Goal: Transaction & Acquisition: Book appointment/travel/reservation

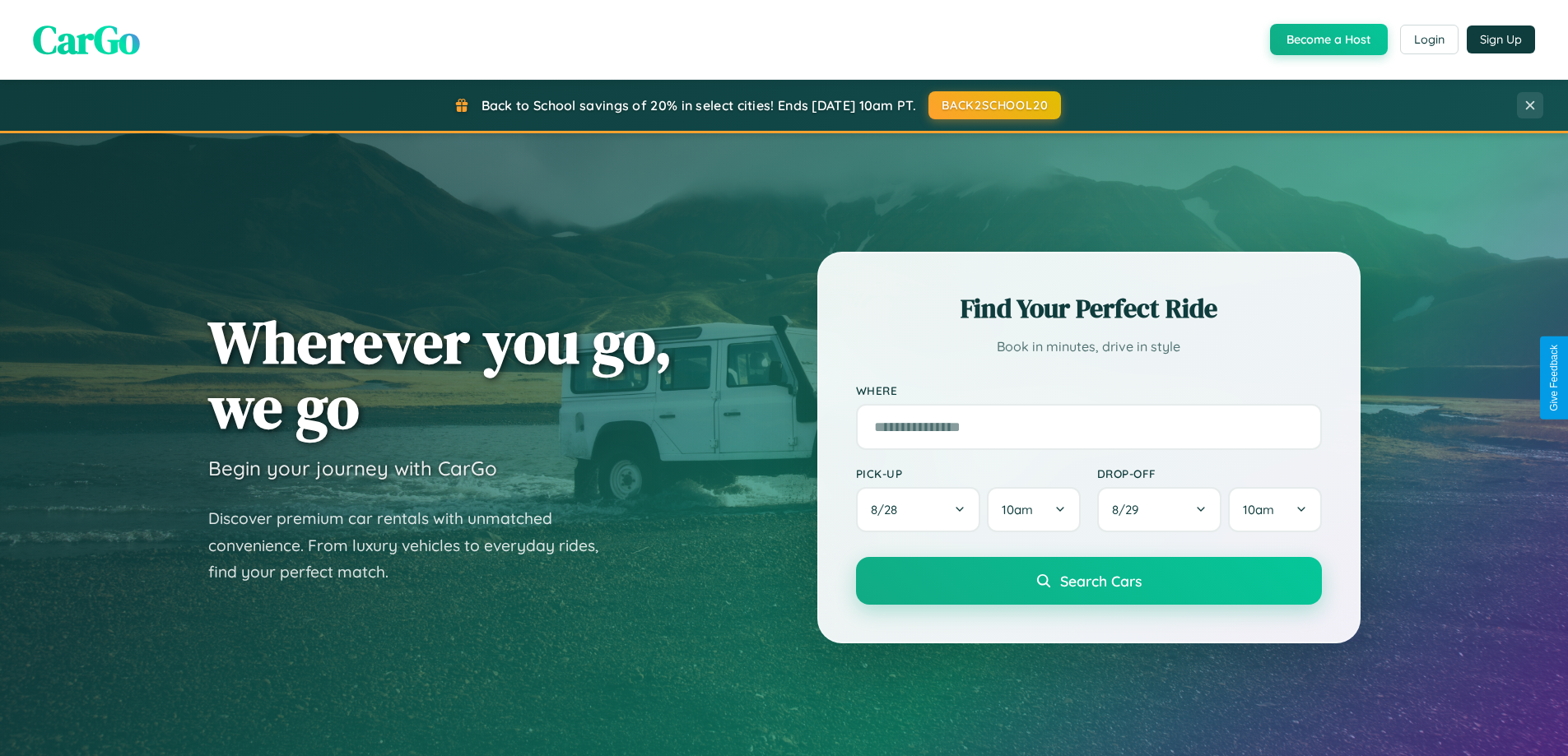
scroll to position [49, 0]
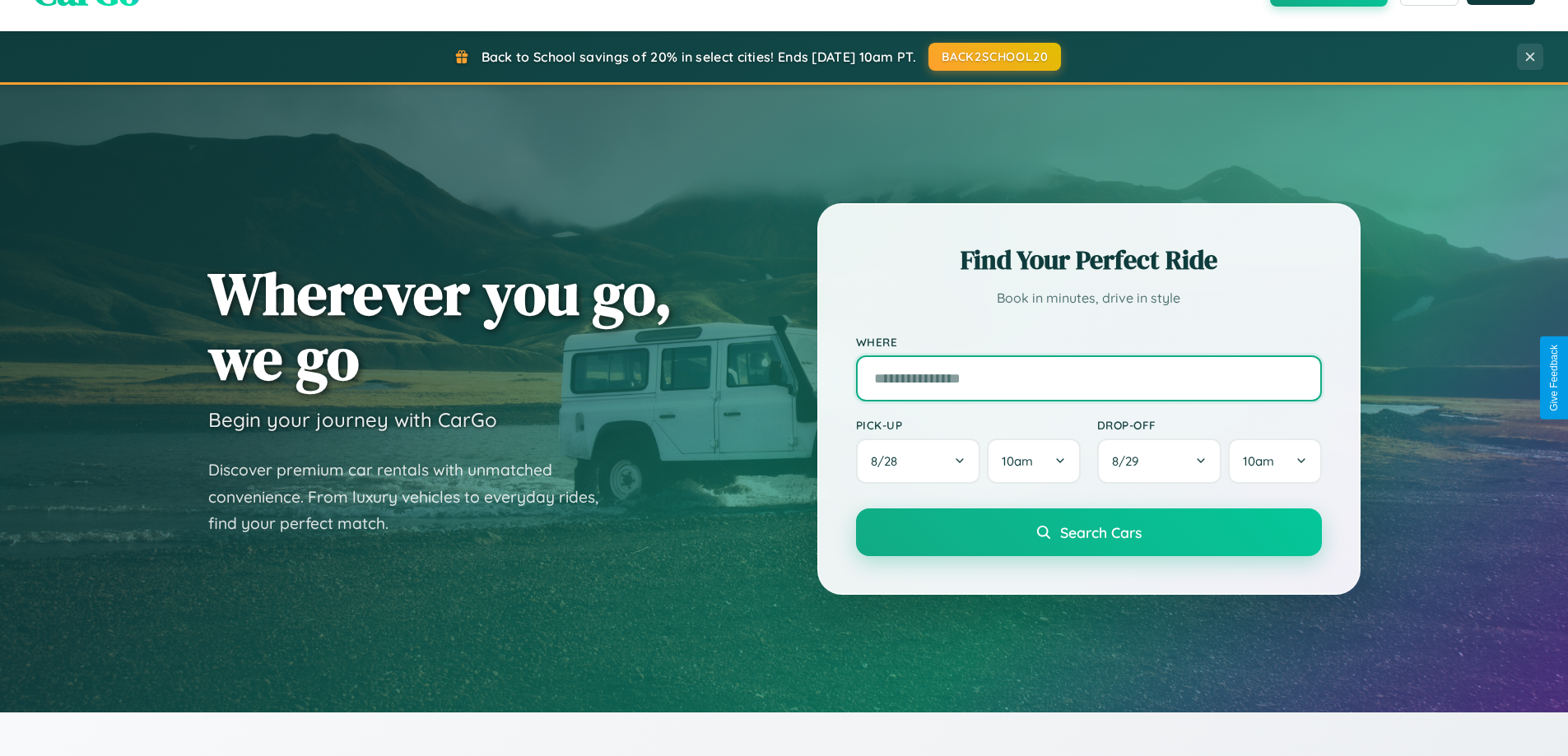
click at [1088, 378] on input "text" at bounding box center [1088, 378] width 466 height 46
type input "**********"
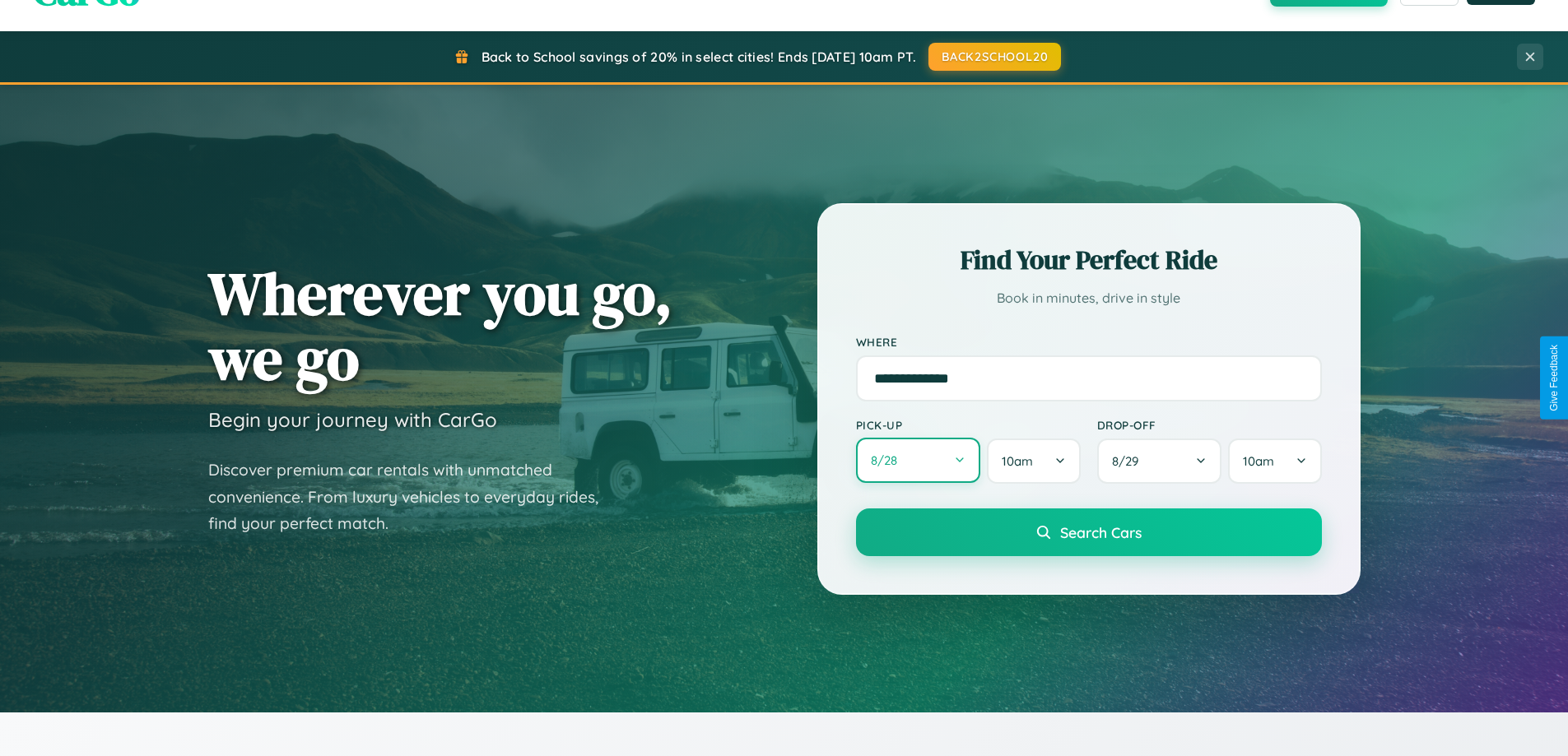
click at [918, 461] on button "8 / 28" at bounding box center [918, 461] width 125 height 45
select select "*"
select select "****"
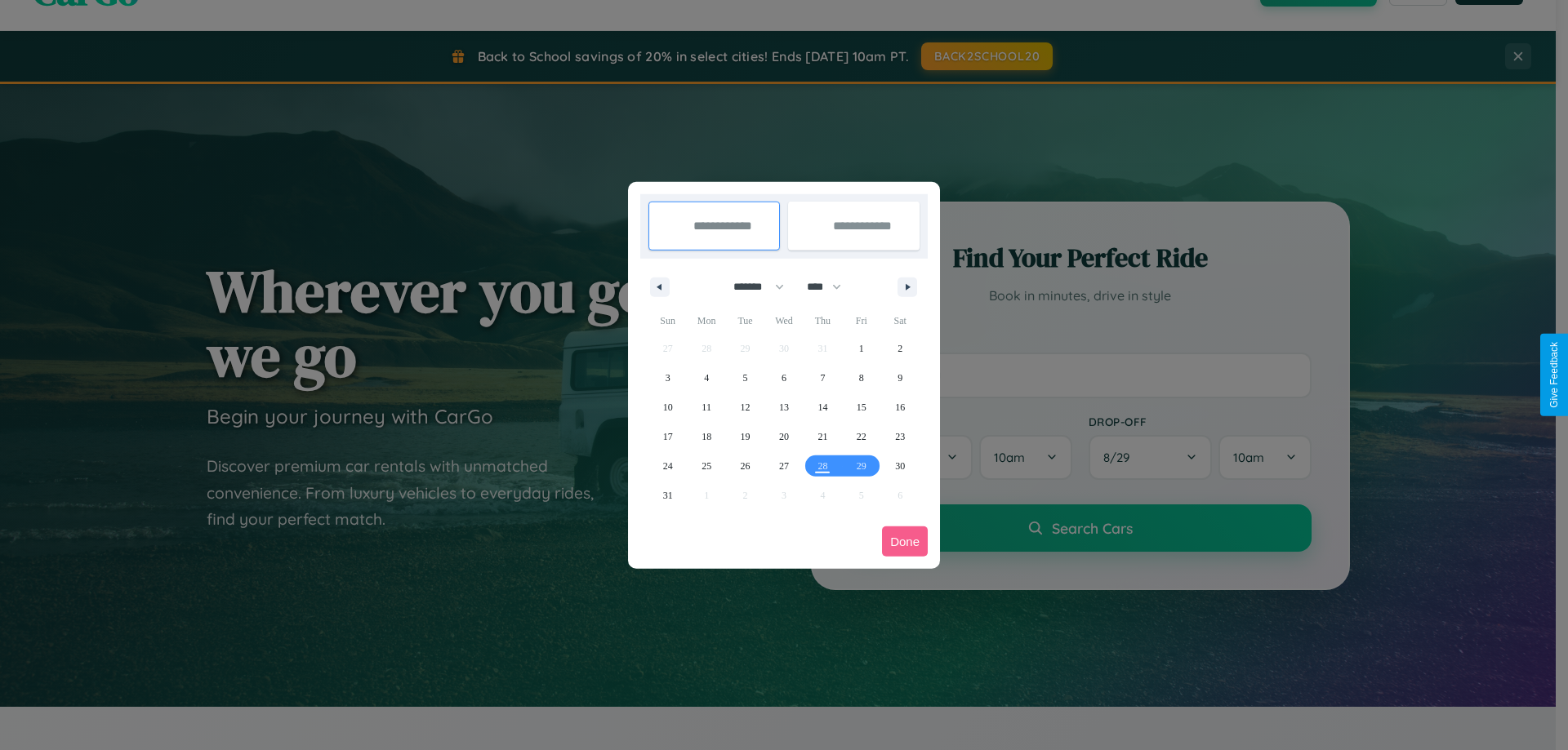
drag, startPoint x: 751, startPoint y: 286, endPoint x: 784, endPoint y: 328, distance: 53.4
click at [751, 286] on select "******* ******** ***** ***** *** **** **** ****** ********* ******* ******** **…" at bounding box center [755, 286] width 69 height 27
select select "*"
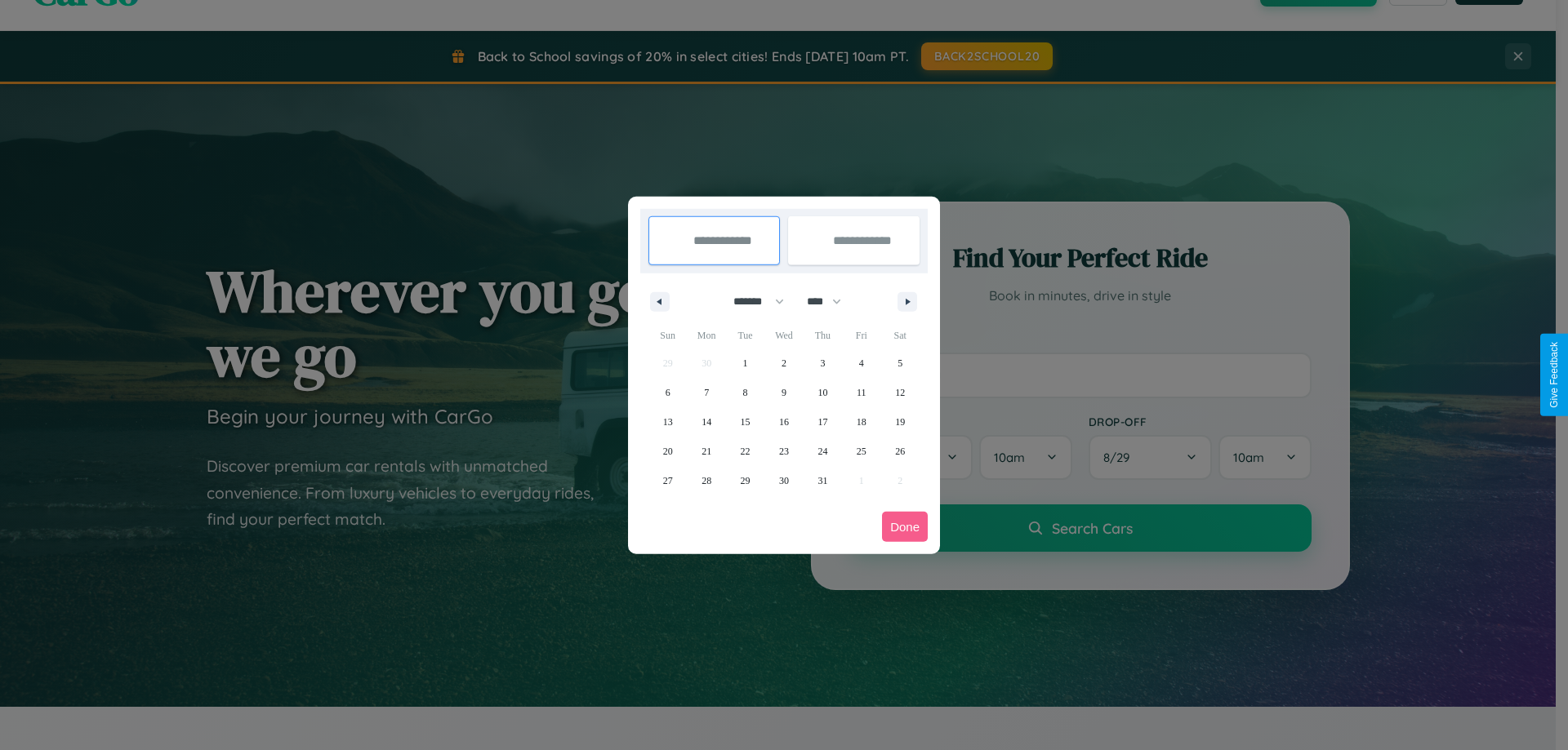
click at [831, 301] on select "**** **** **** **** **** **** **** **** **** **** **** **** **** **** **** ****…" at bounding box center [823, 301] width 49 height 27
select select "****"
click at [706, 480] on span "27" at bounding box center [706, 481] width 10 height 29
type input "**********"
click at [822, 480] on span "30" at bounding box center [821, 481] width 10 height 29
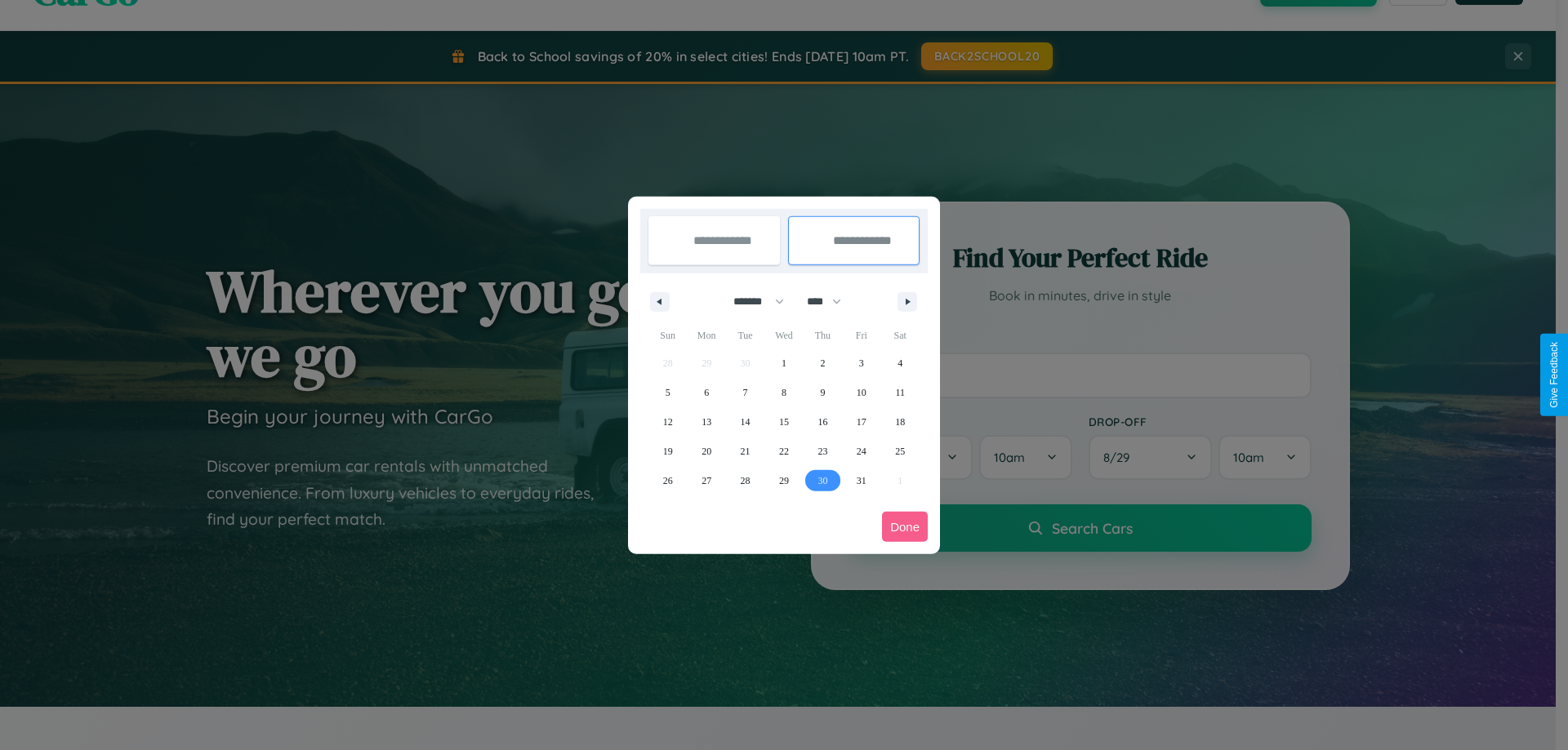
type input "**********"
click at [905, 526] on button "Done" at bounding box center [905, 526] width 46 height 30
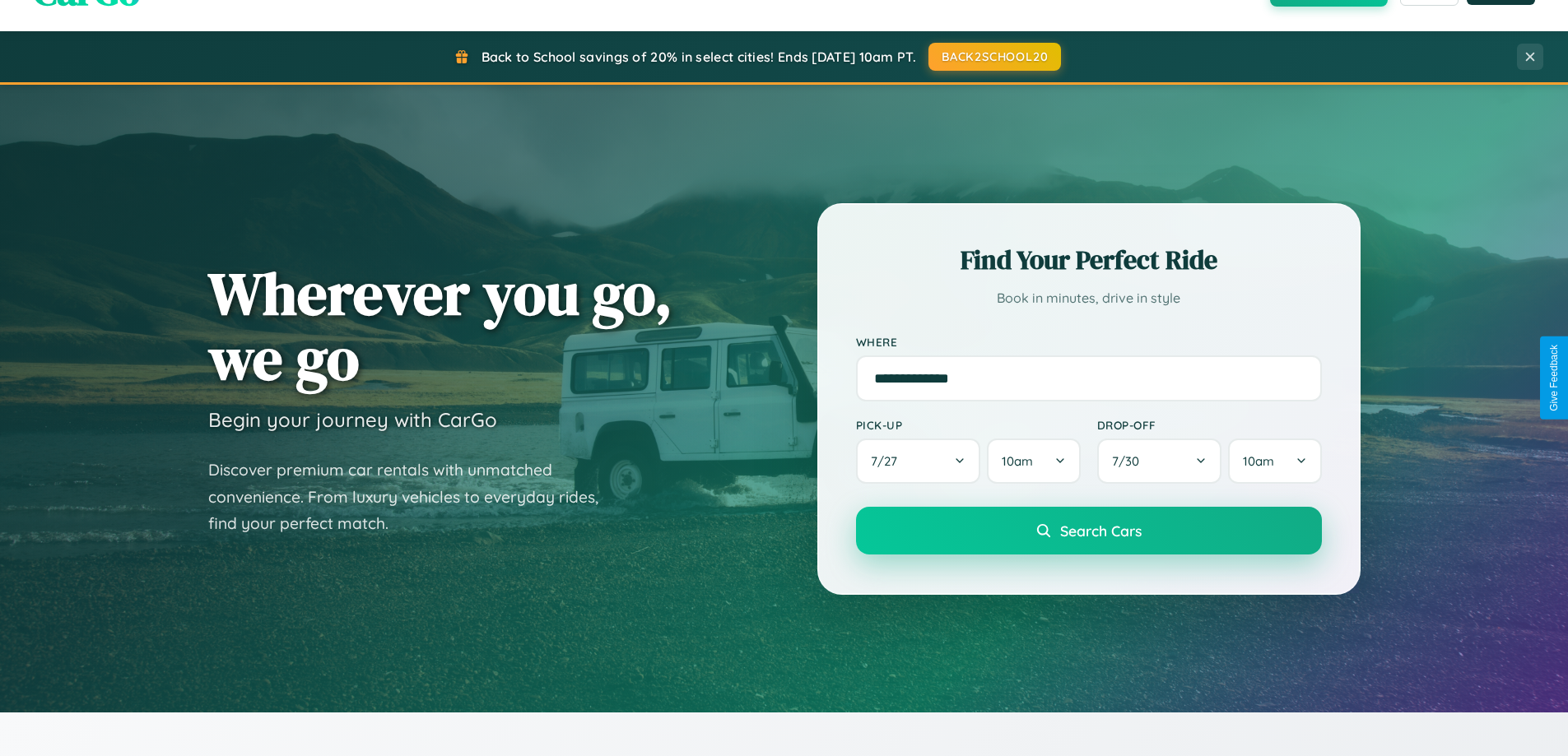
click at [1088, 531] on span "Search Cars" at bounding box center [1100, 531] width 81 height 18
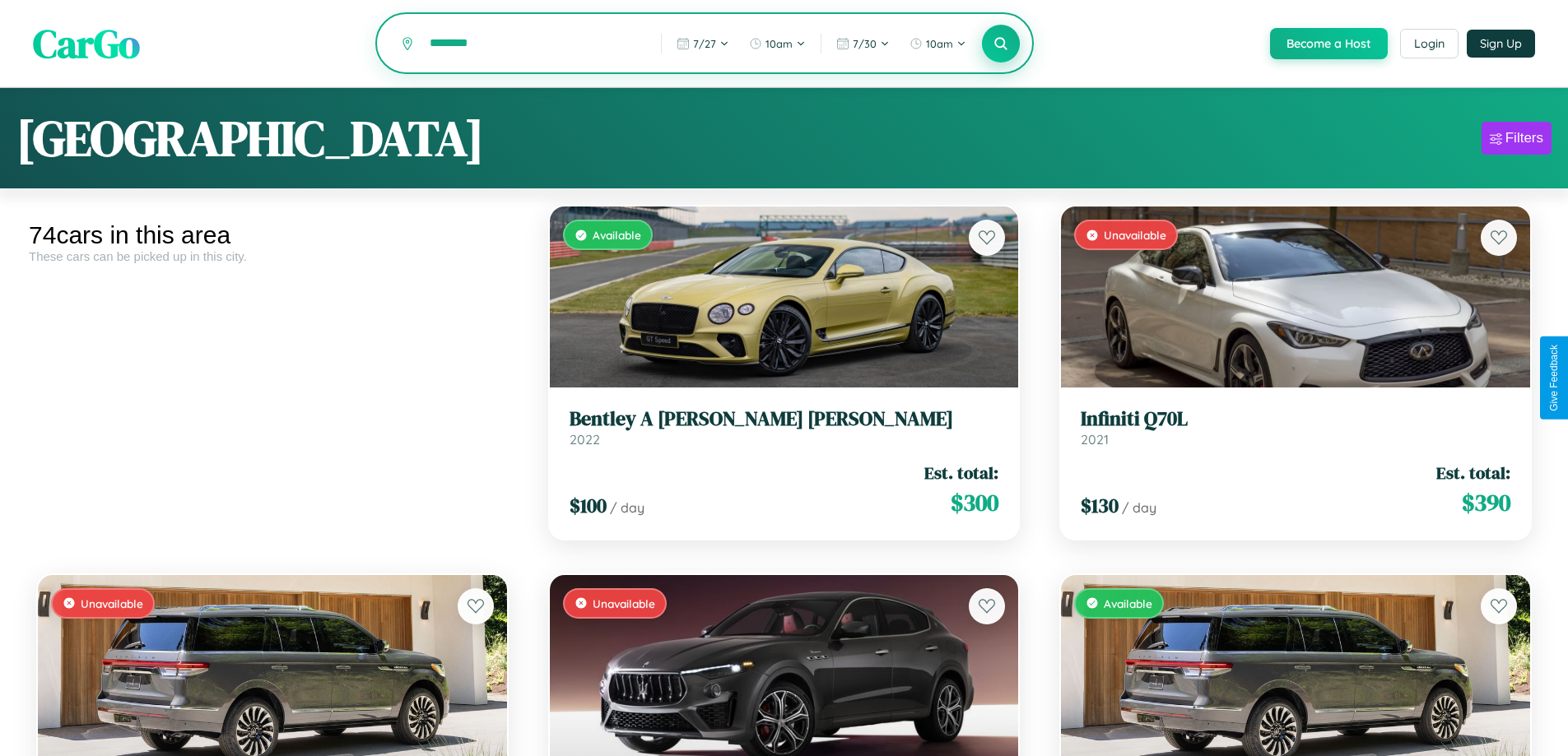
type input "********"
click at [1000, 45] on icon at bounding box center [1001, 43] width 16 height 16
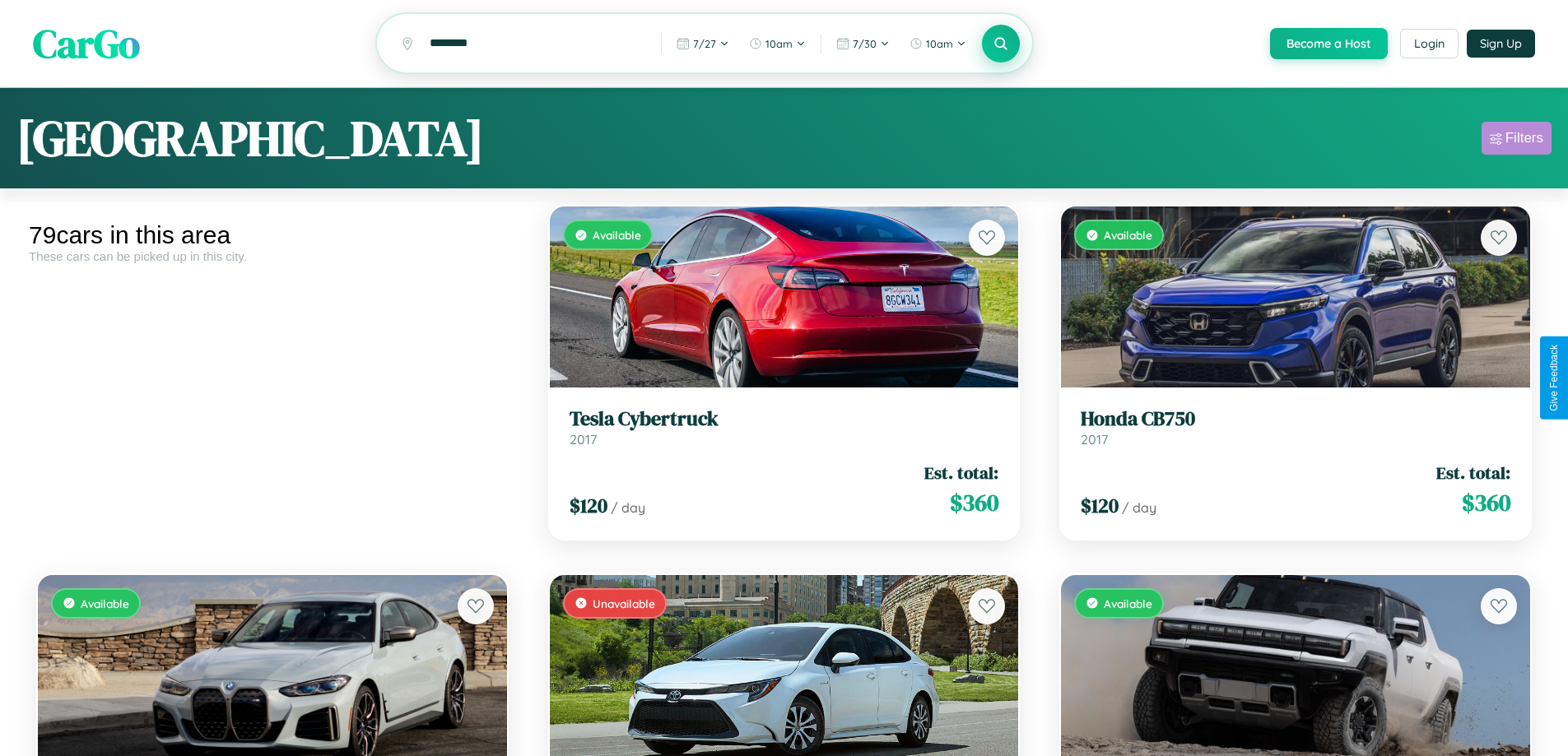
click at [1516, 141] on div "Filters" at bounding box center [1523, 138] width 38 height 17
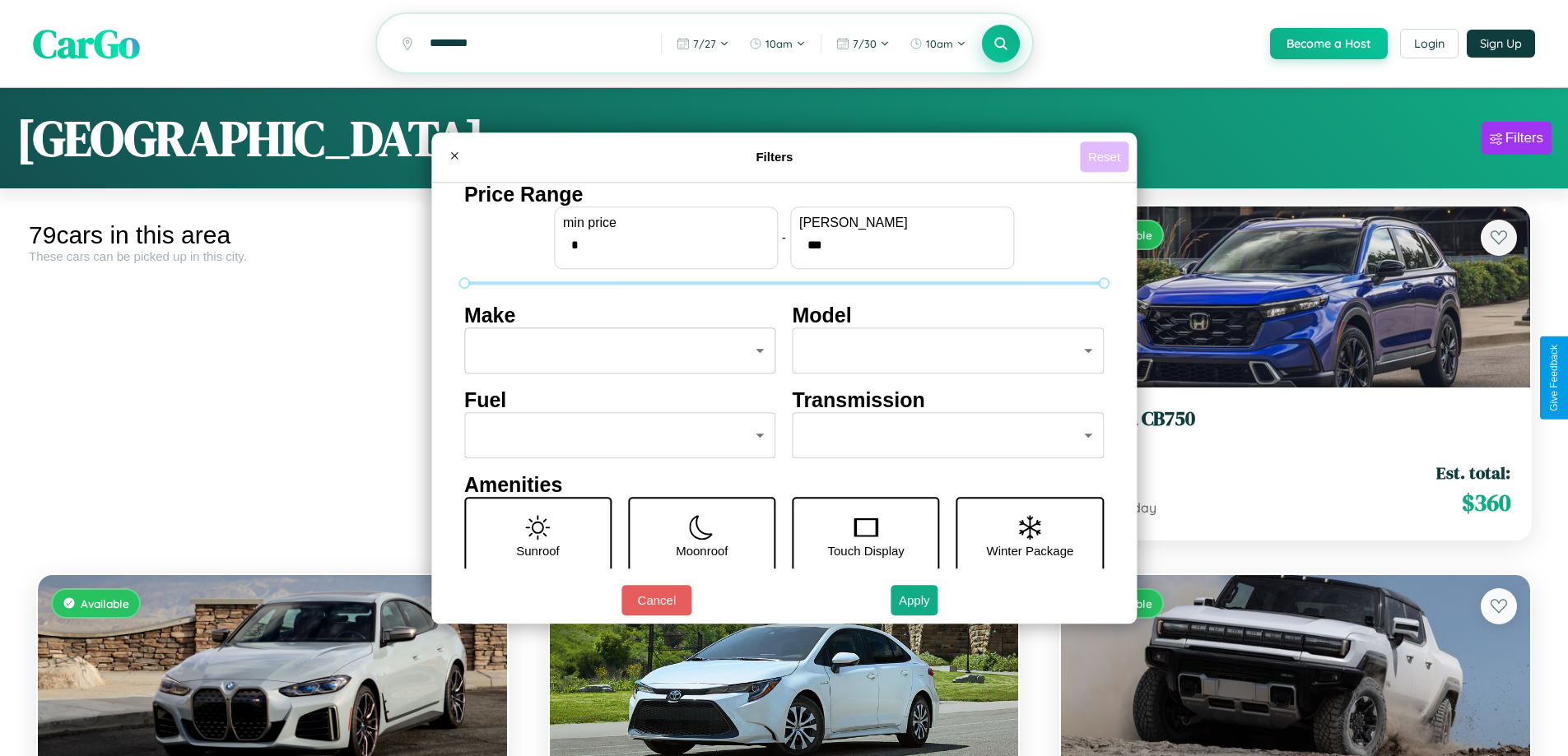
click at [1106, 156] on button "Reset" at bounding box center [1104, 156] width 49 height 31
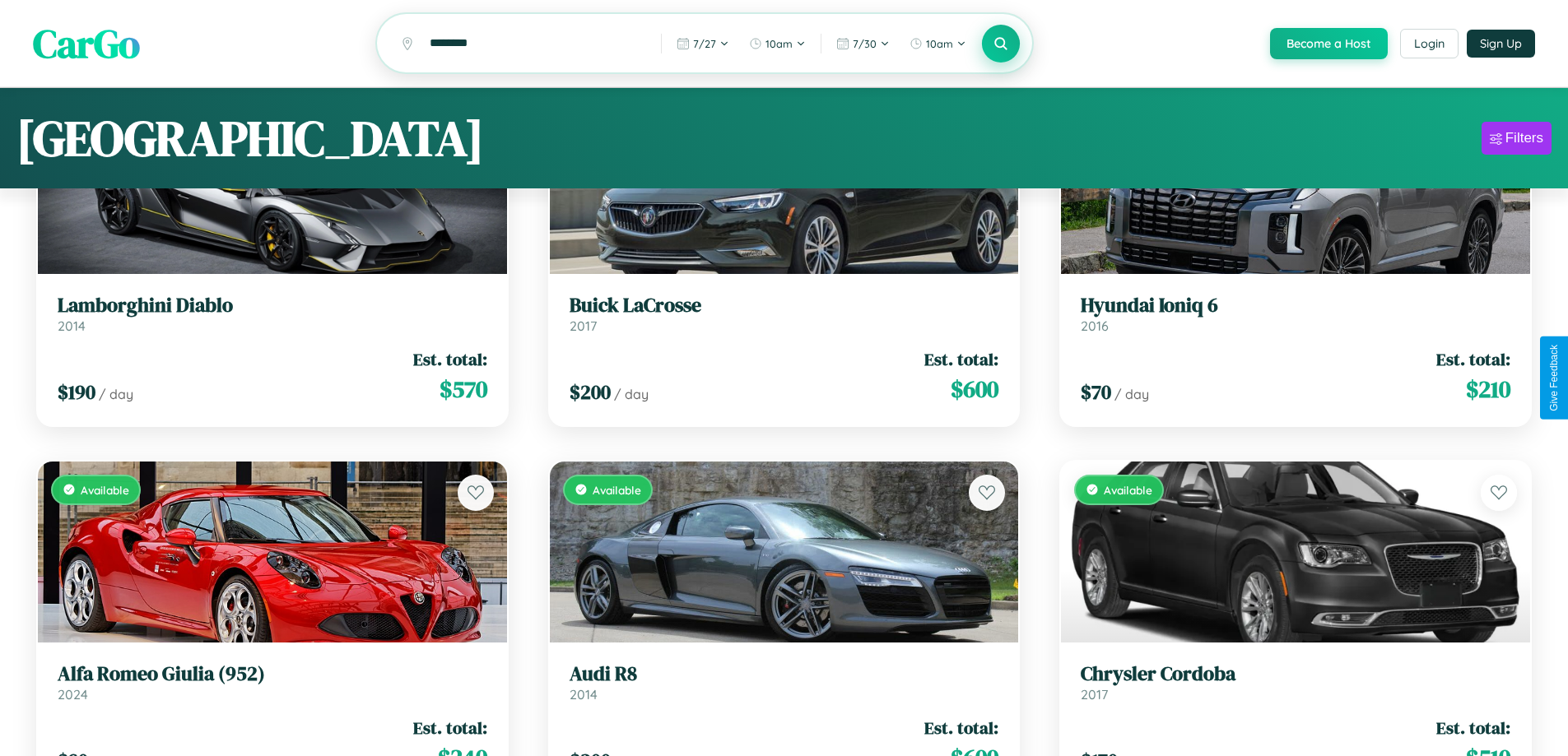
scroll to position [6863, 0]
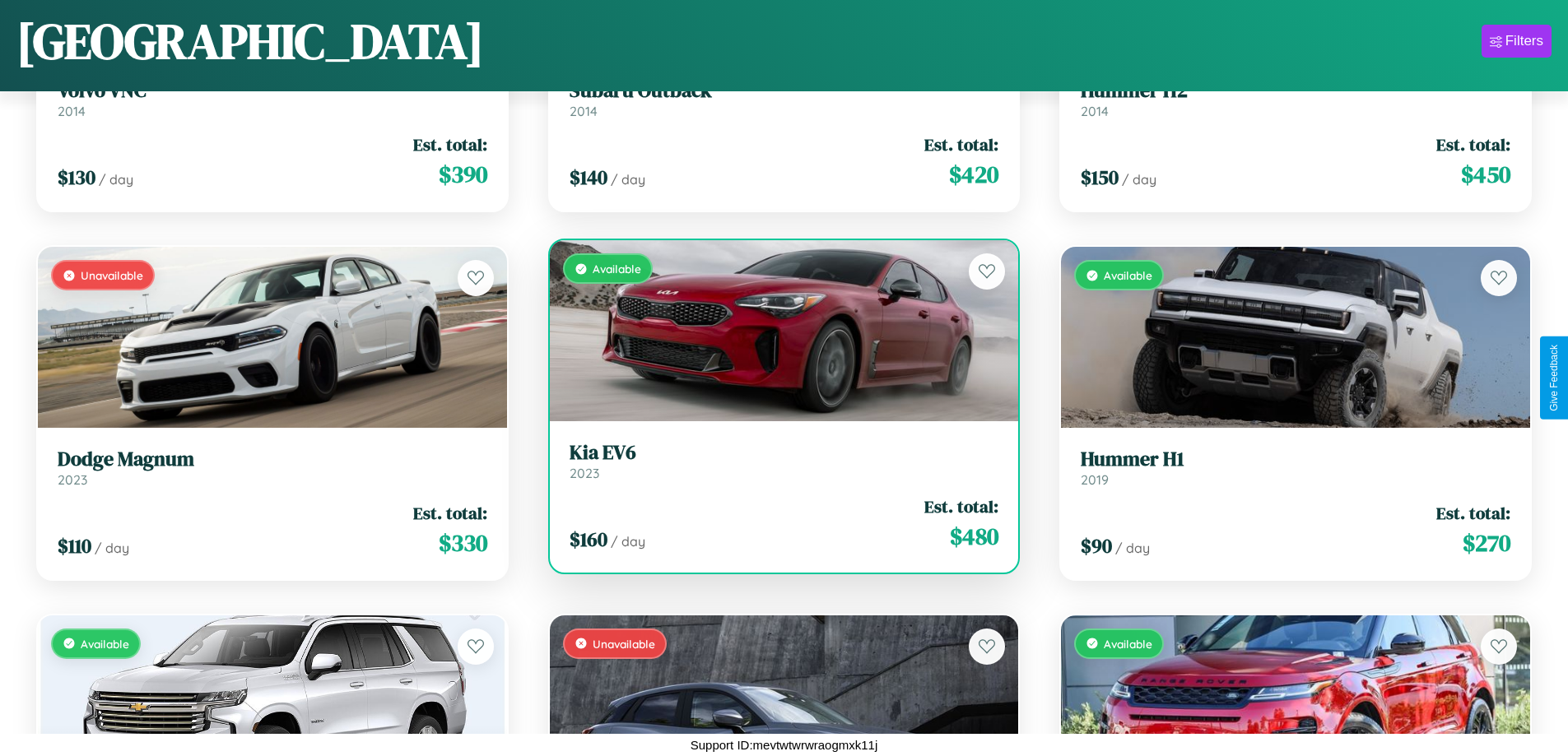
click at [777, 528] on div "$ 160 / day Est. total: $ 480" at bounding box center [784, 524] width 429 height 59
click at [777, 524] on div "$ 160 / day Est. total: $ 480" at bounding box center [784, 524] width 429 height 59
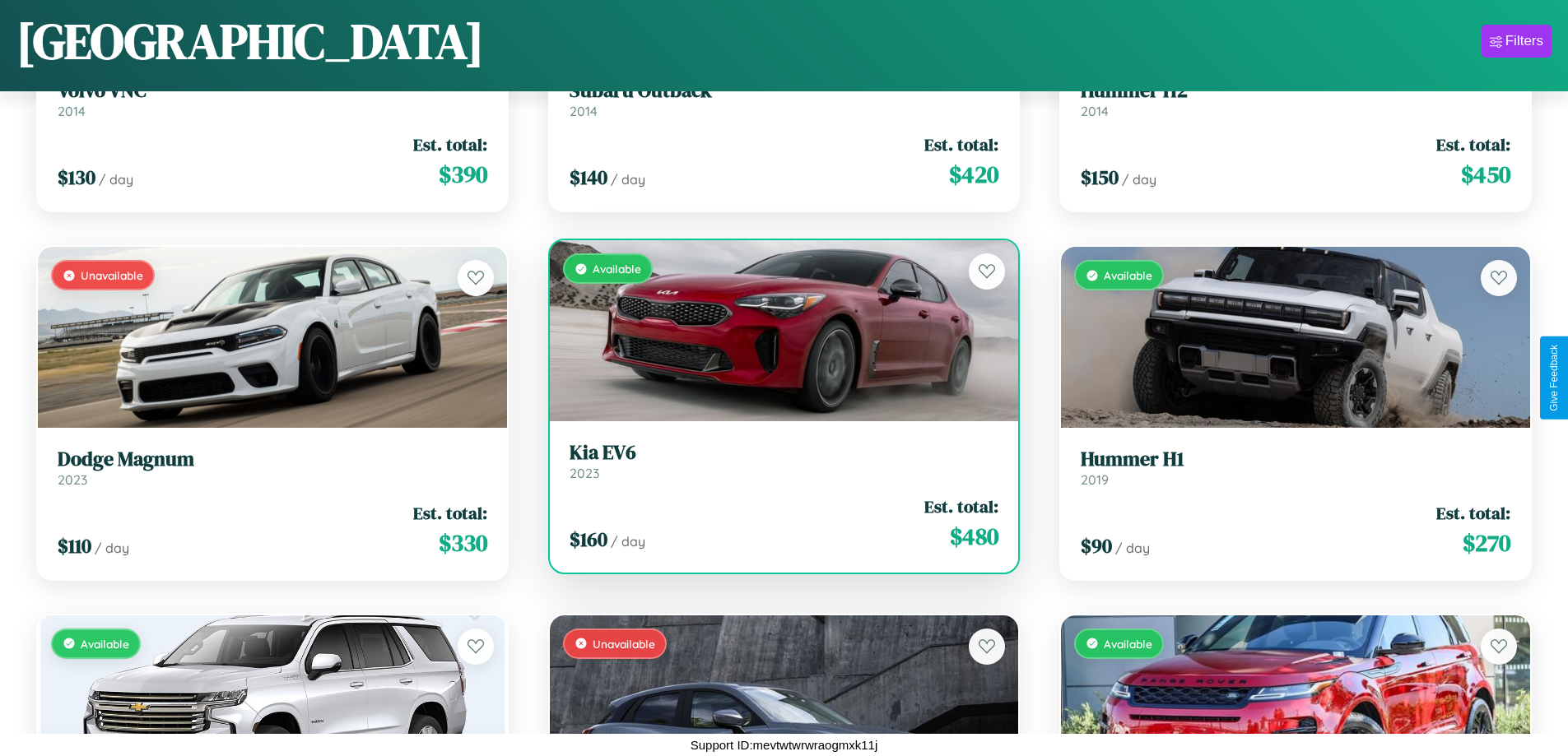
click at [777, 524] on div "$ 160 / day Est. total: $ 480" at bounding box center [784, 524] width 429 height 59
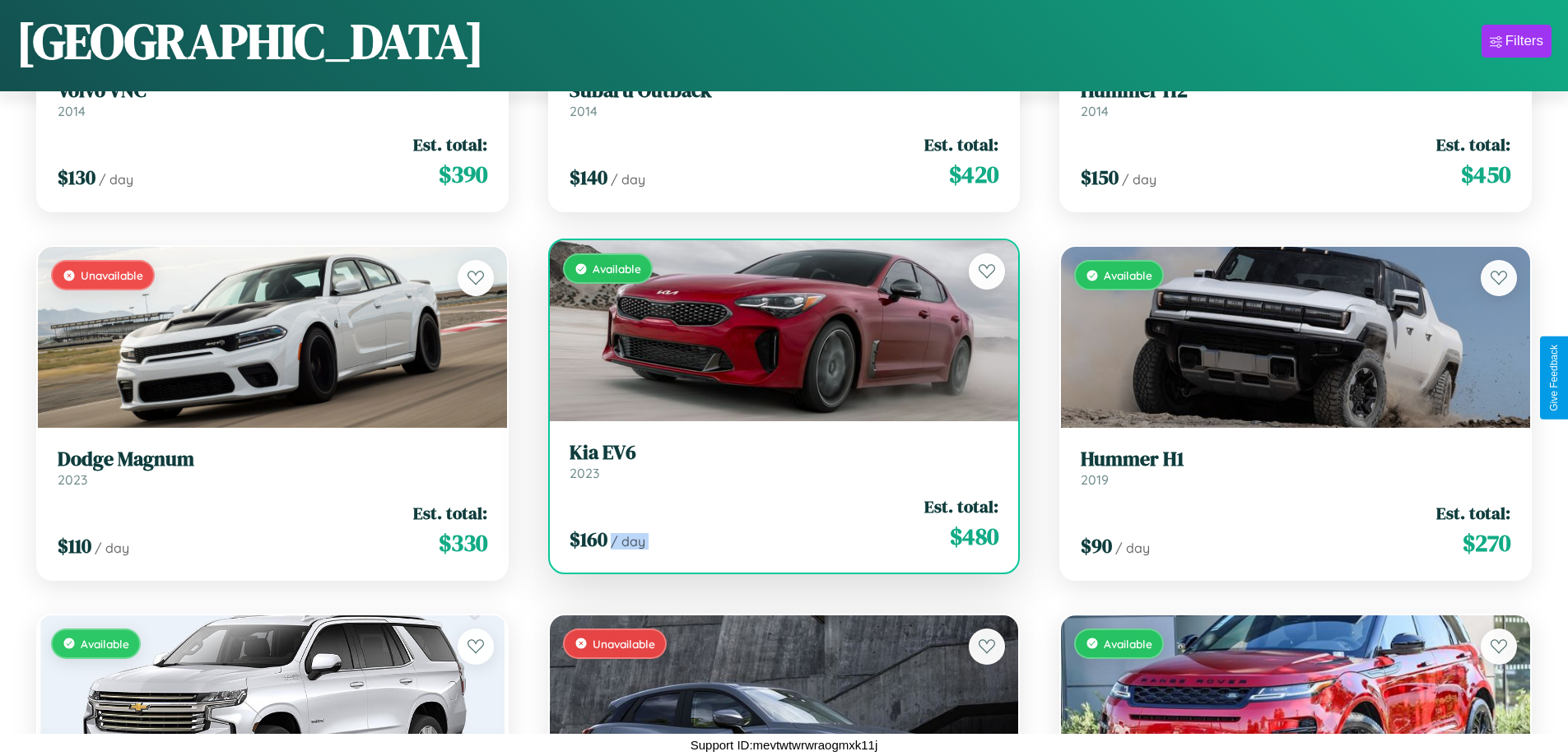
click at [777, 524] on div "$ 160 / day Est. total: $ 480" at bounding box center [784, 524] width 429 height 59
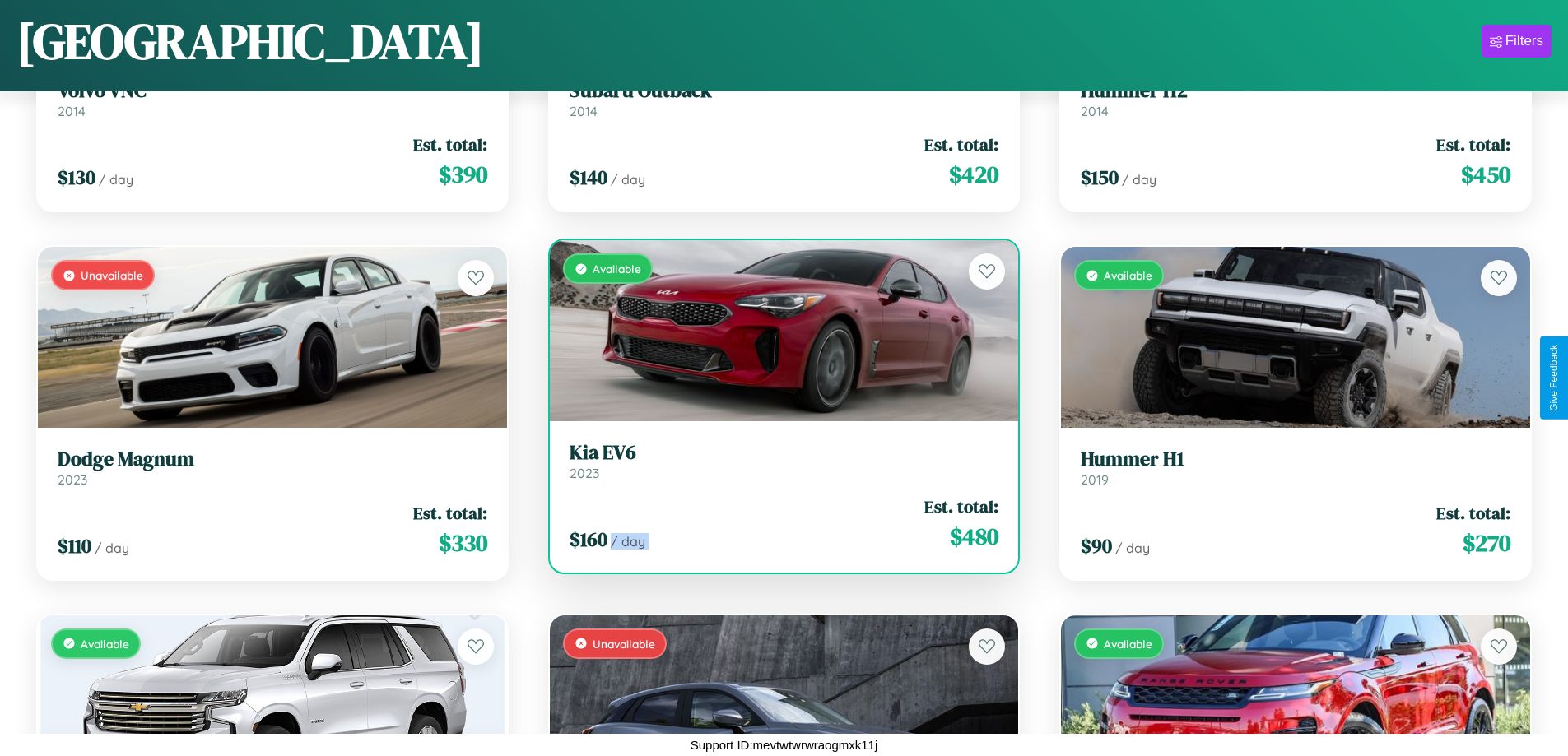
click at [777, 524] on div "$ 160 / day Est. total: $ 480" at bounding box center [784, 524] width 429 height 59
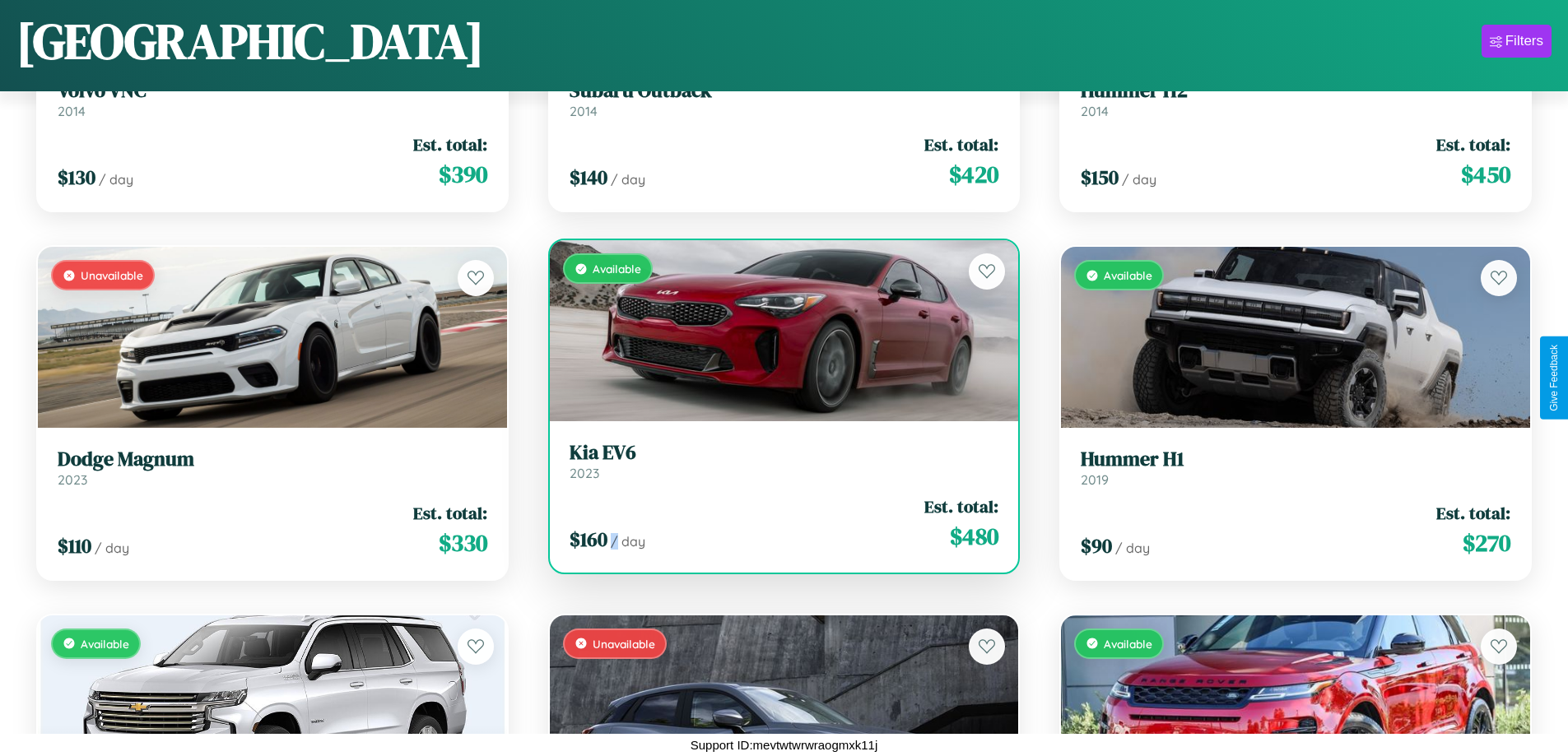
click at [777, 524] on div "$ 160 / day Est. total: $ 480" at bounding box center [784, 524] width 429 height 59
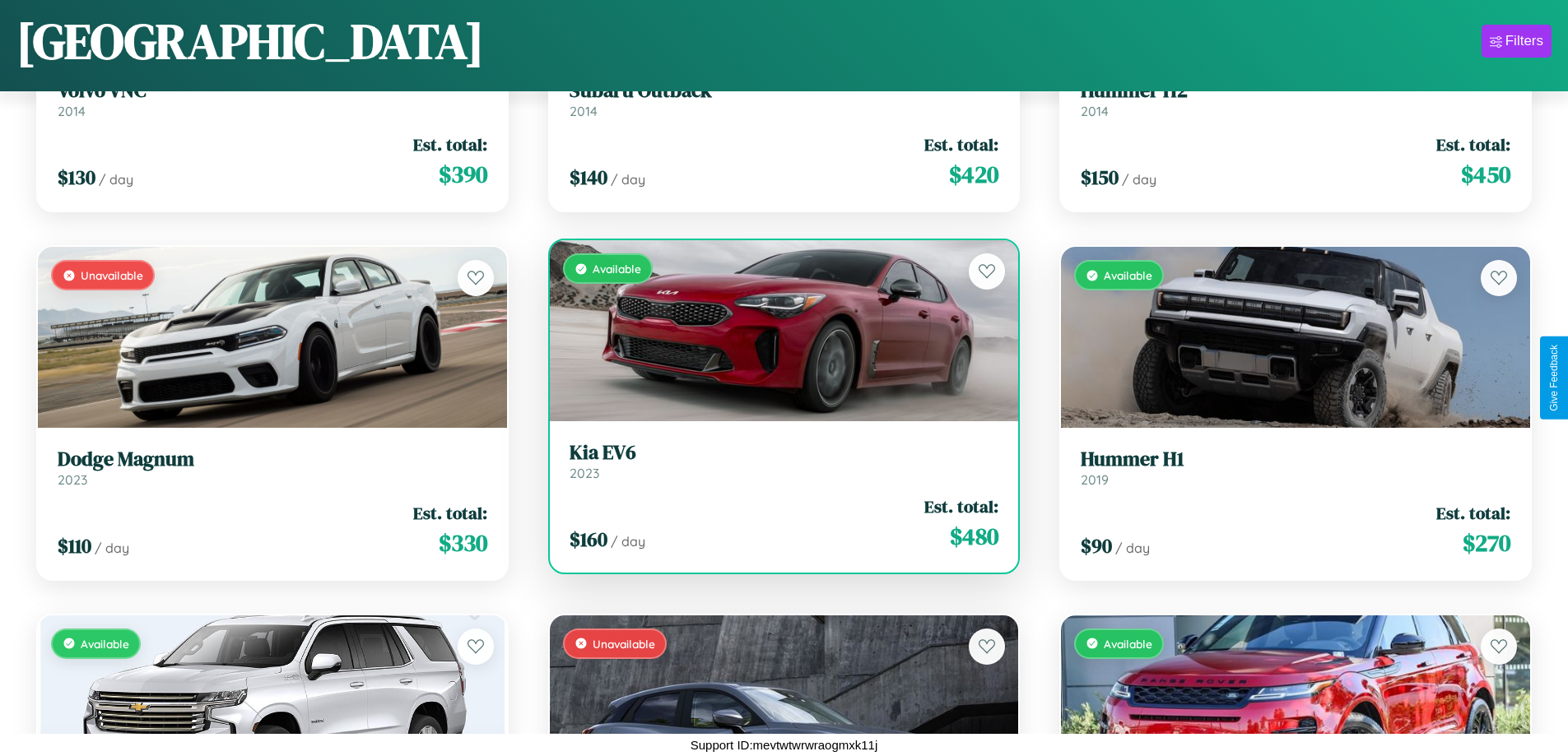
click at [777, 461] on h3 "Kia EV6" at bounding box center [784, 453] width 429 height 24
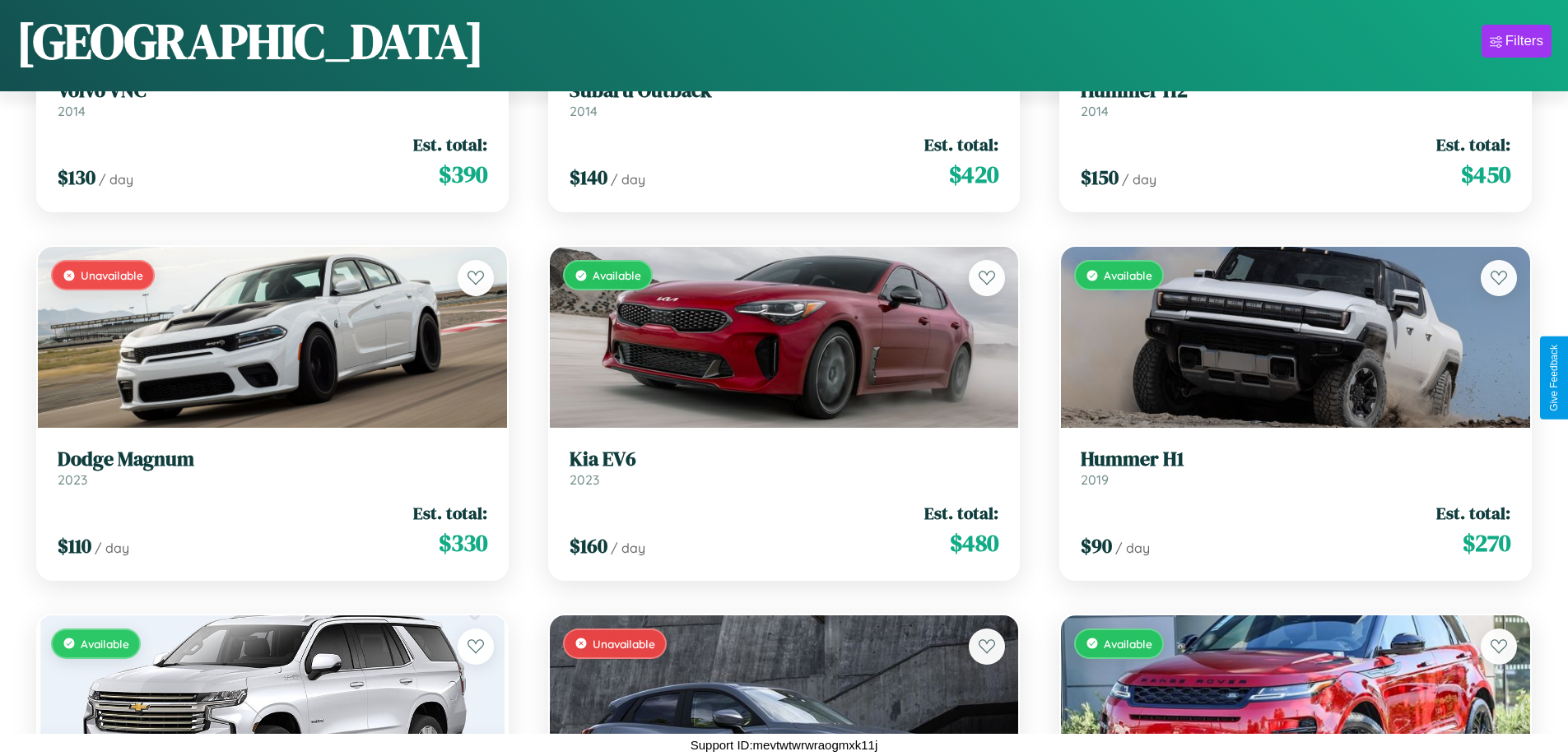
scroll to position [7970, 0]
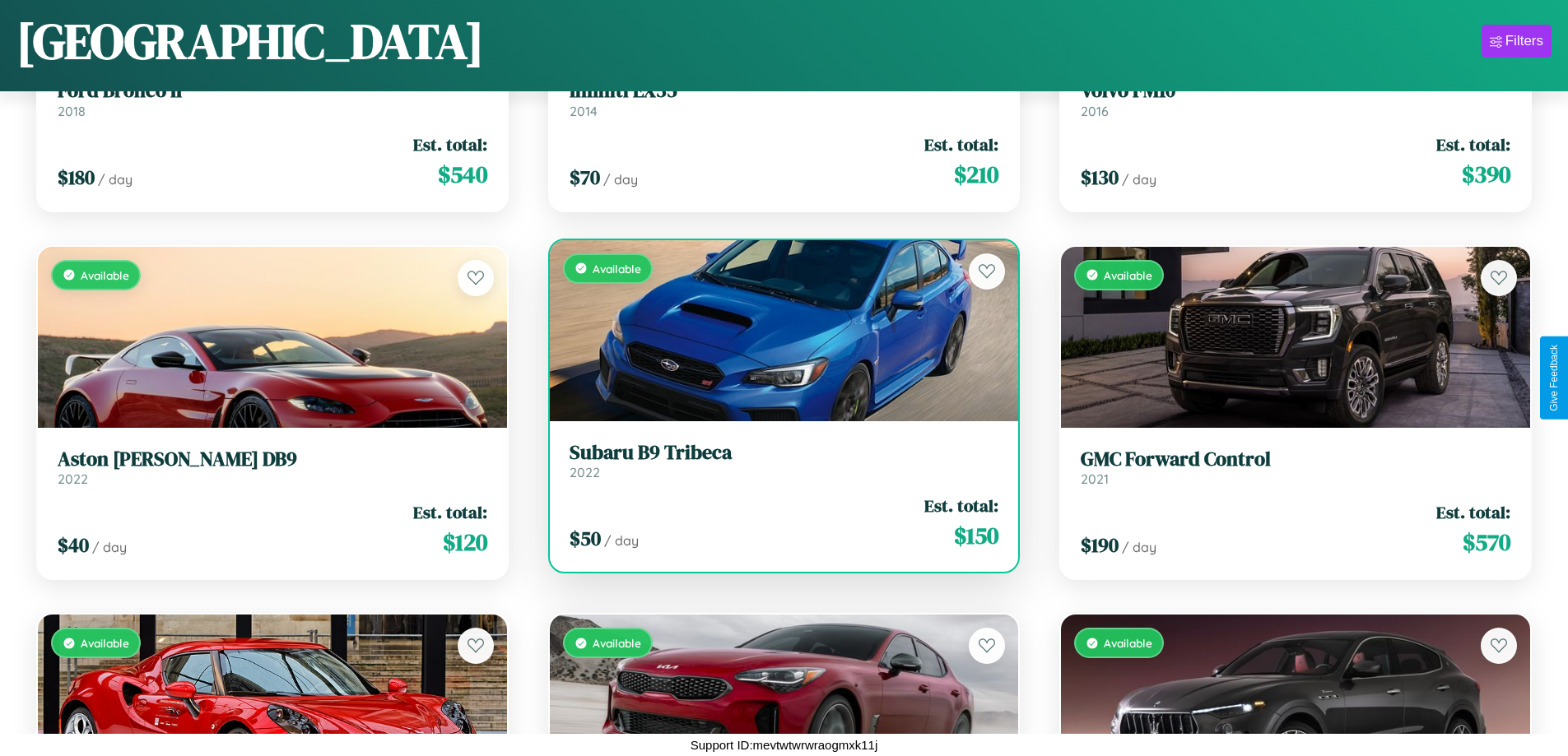
click at [777, 463] on h3 "Subaru B9 Tribeca" at bounding box center [784, 453] width 429 height 24
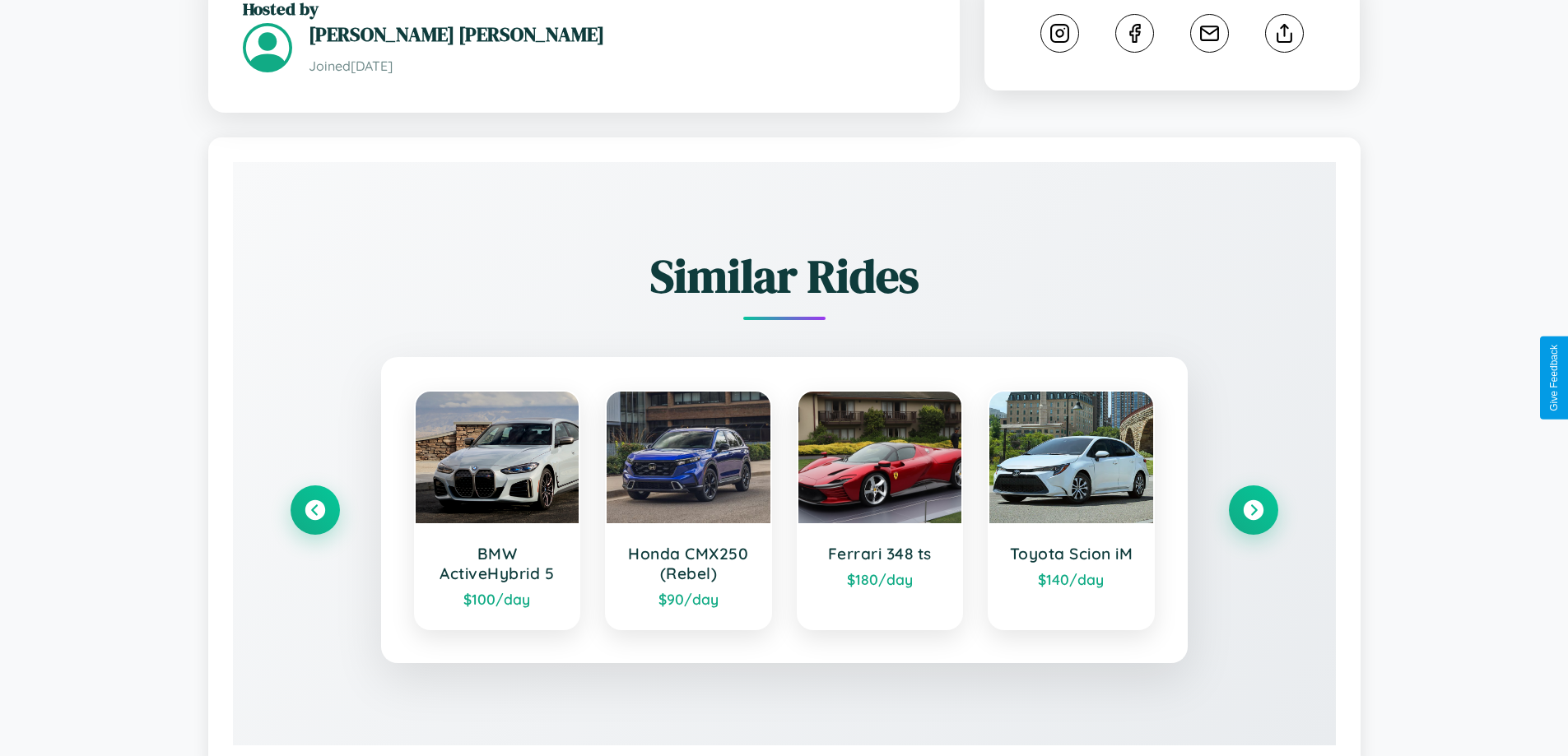
scroll to position [938, 0]
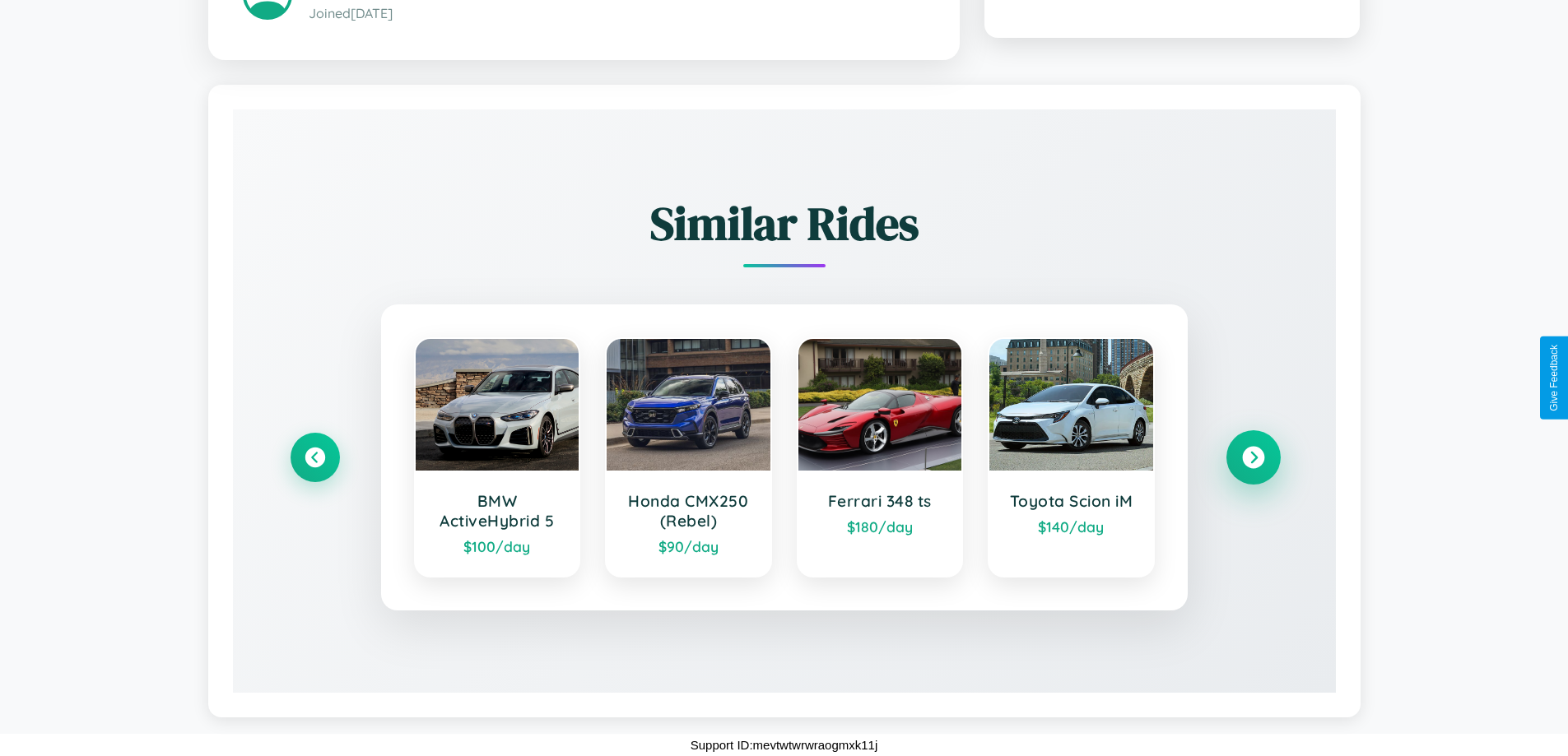
click at [1252, 458] on icon at bounding box center [1252, 457] width 22 height 22
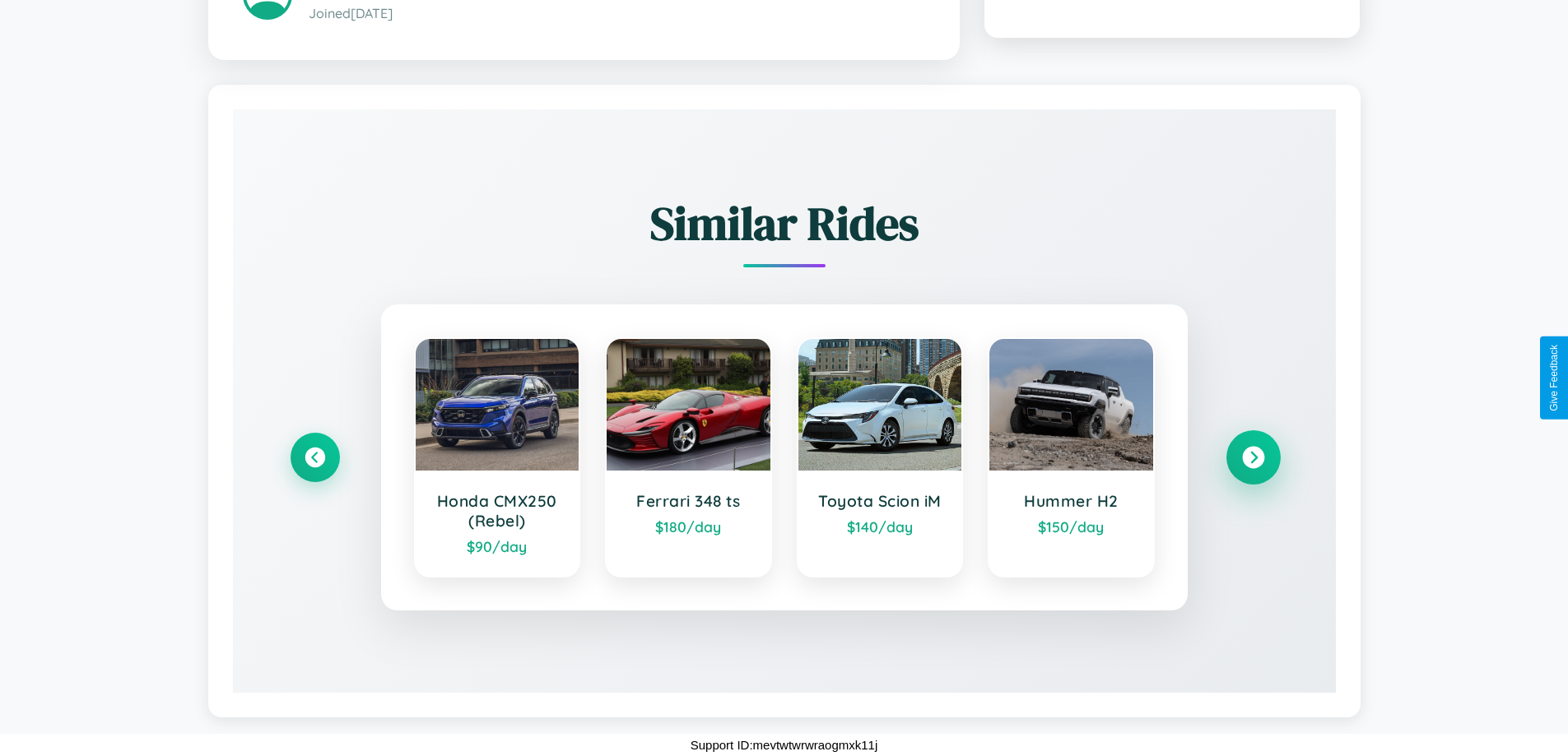
click at [1252, 458] on icon at bounding box center [1252, 457] width 22 height 22
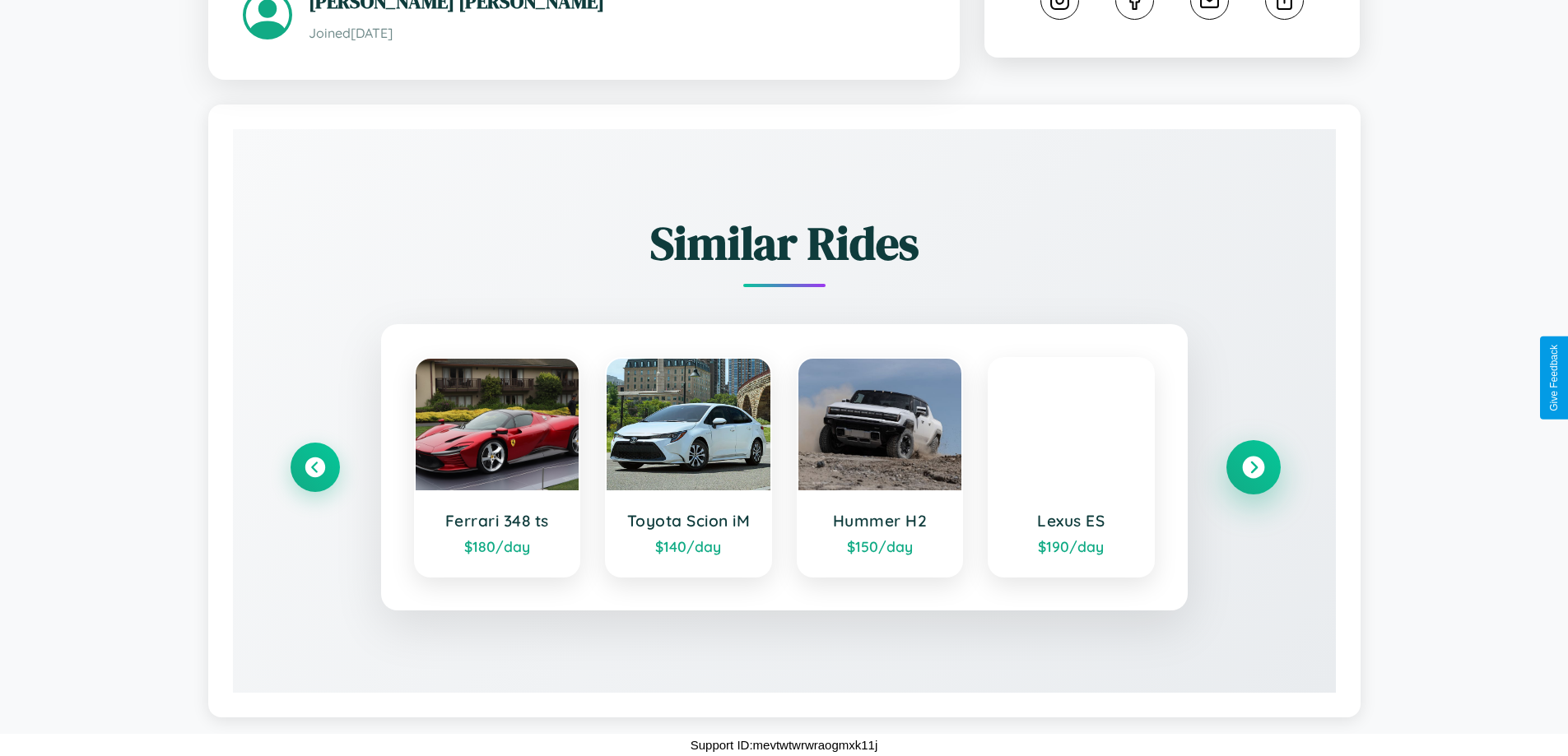
scroll to position [919, 0]
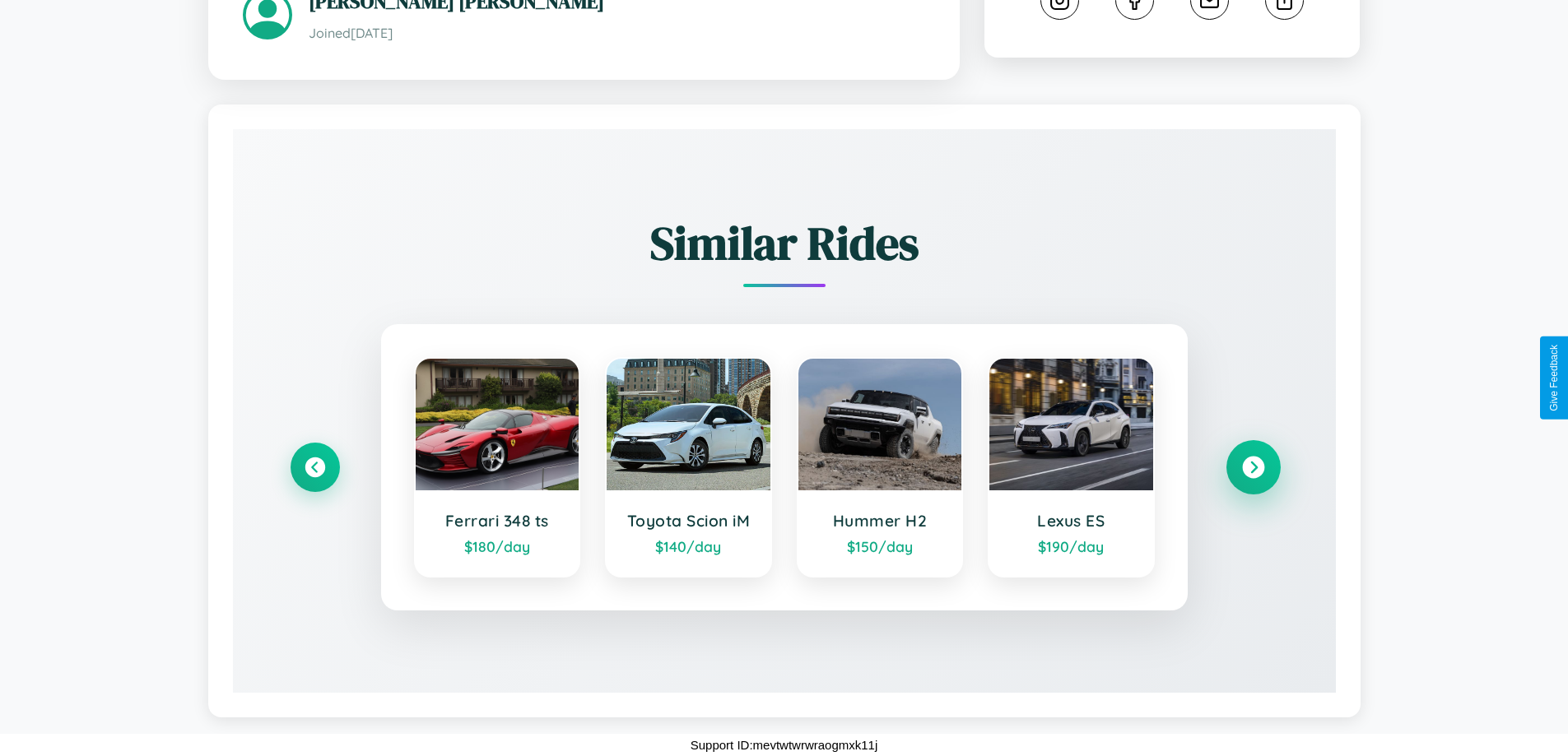
click at [1252, 468] on icon at bounding box center [1252, 468] width 22 height 22
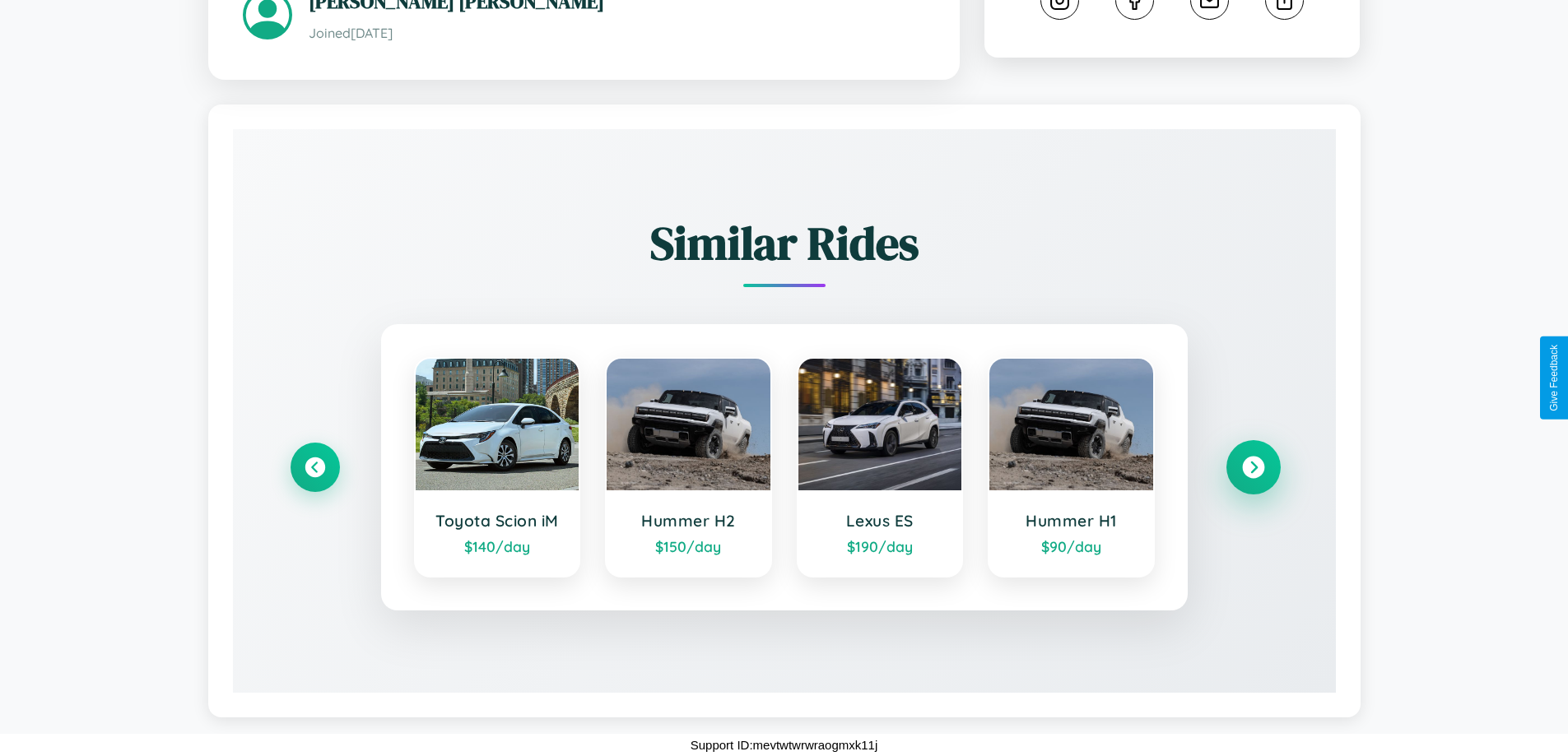
click at [1252, 468] on icon at bounding box center [1252, 468] width 22 height 22
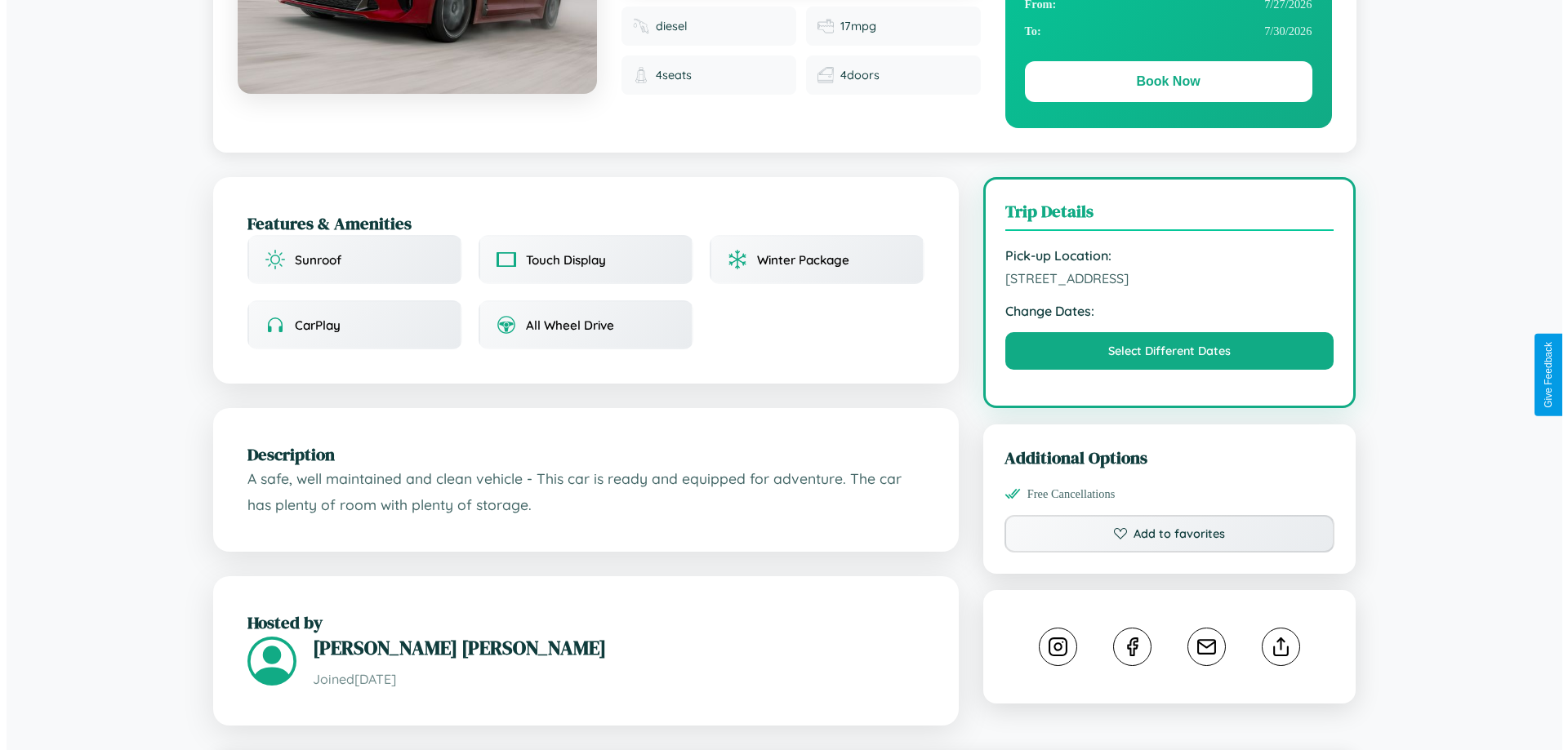
scroll to position [0, 0]
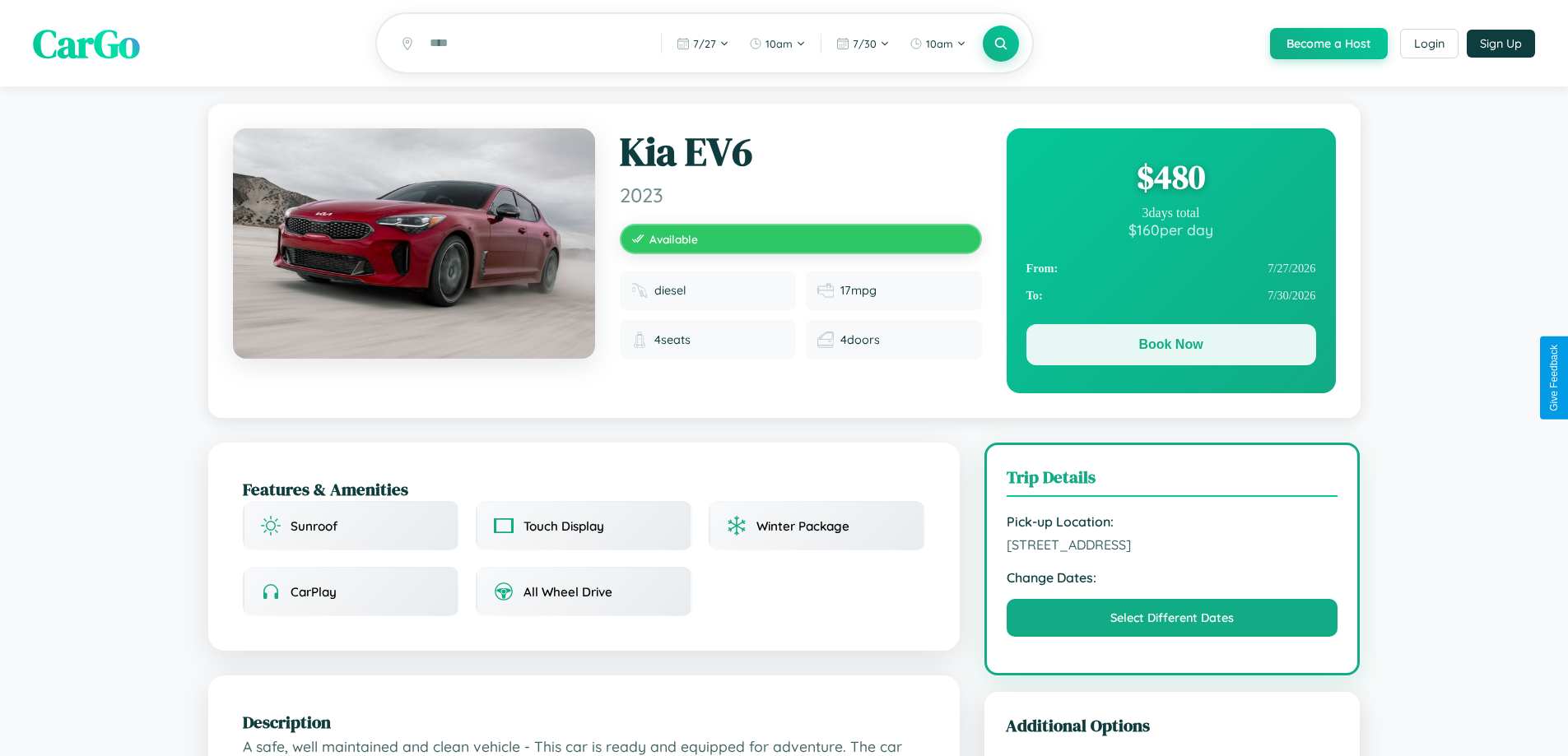
click at [1170, 347] on button "Book Now" at bounding box center [1170, 344] width 289 height 41
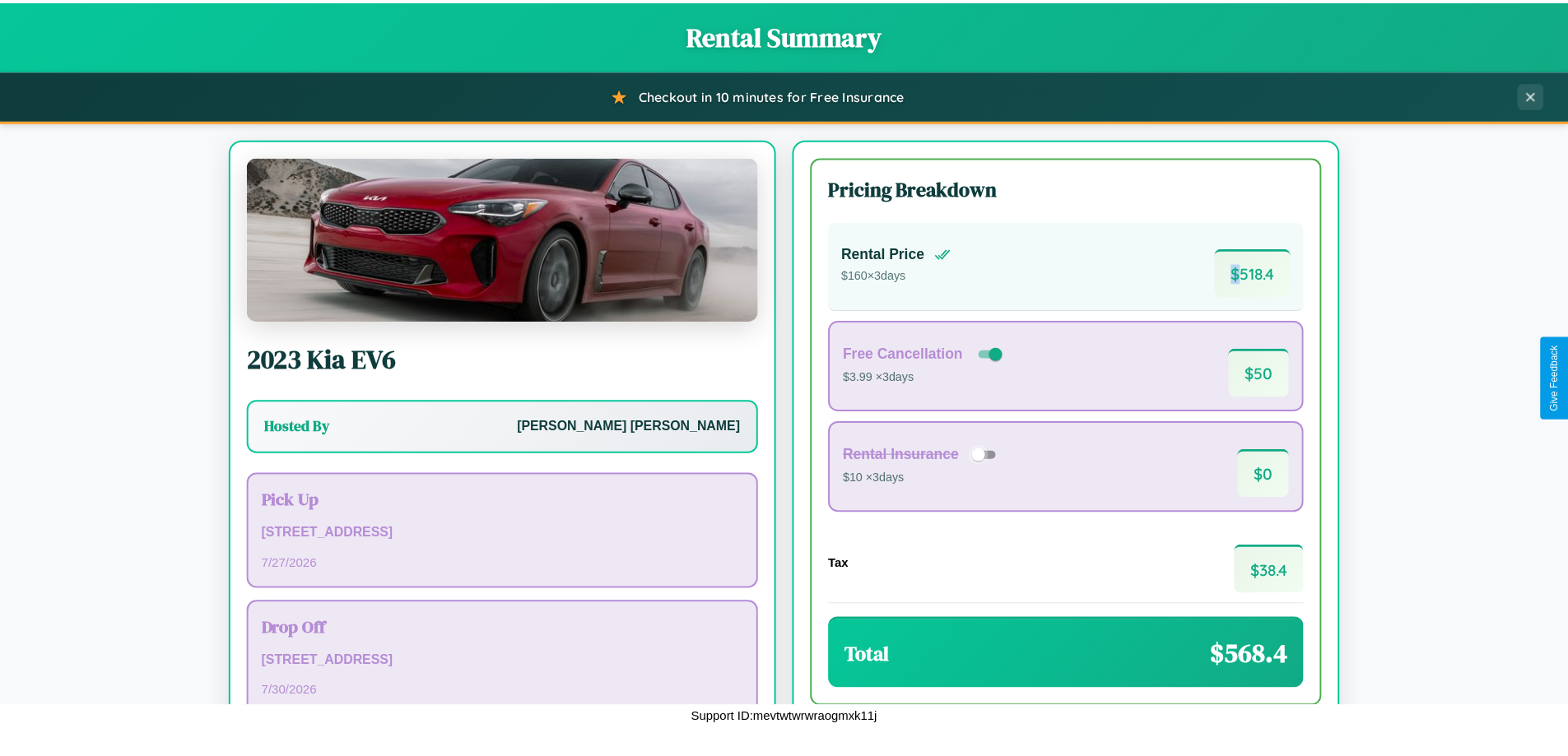
scroll to position [113, 0]
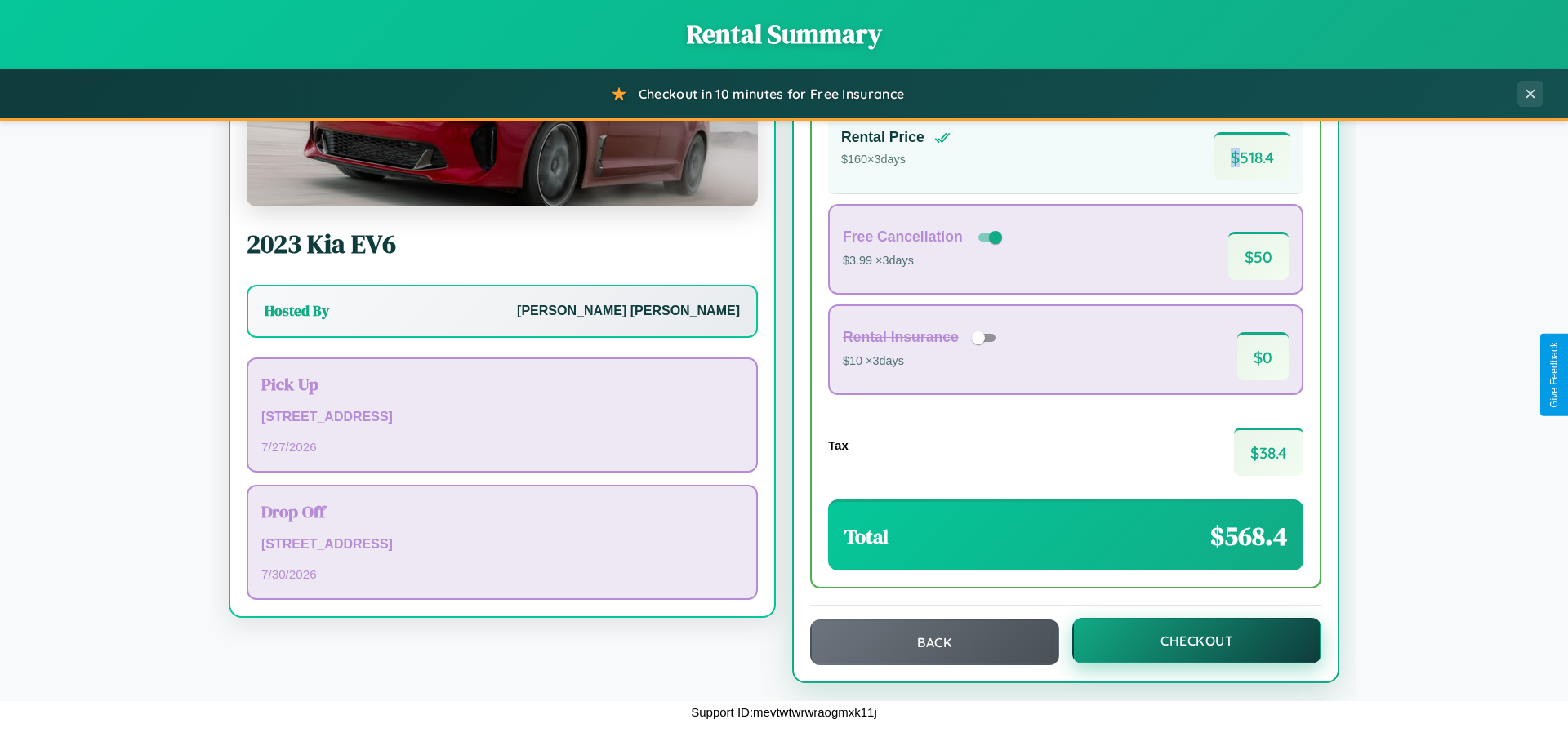
click at [1186, 641] on button "Checkout" at bounding box center [1196, 641] width 249 height 46
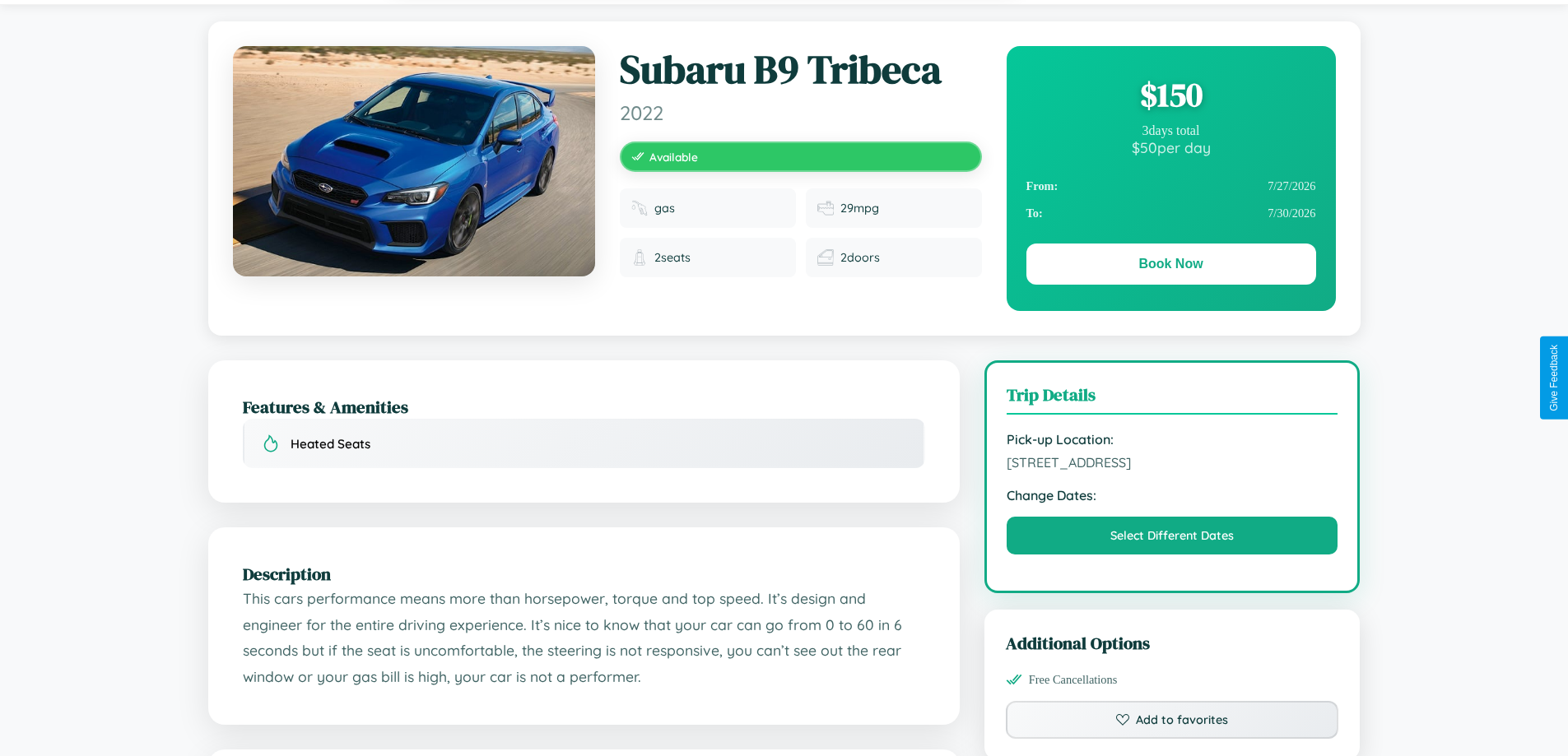
scroll to position [924, 0]
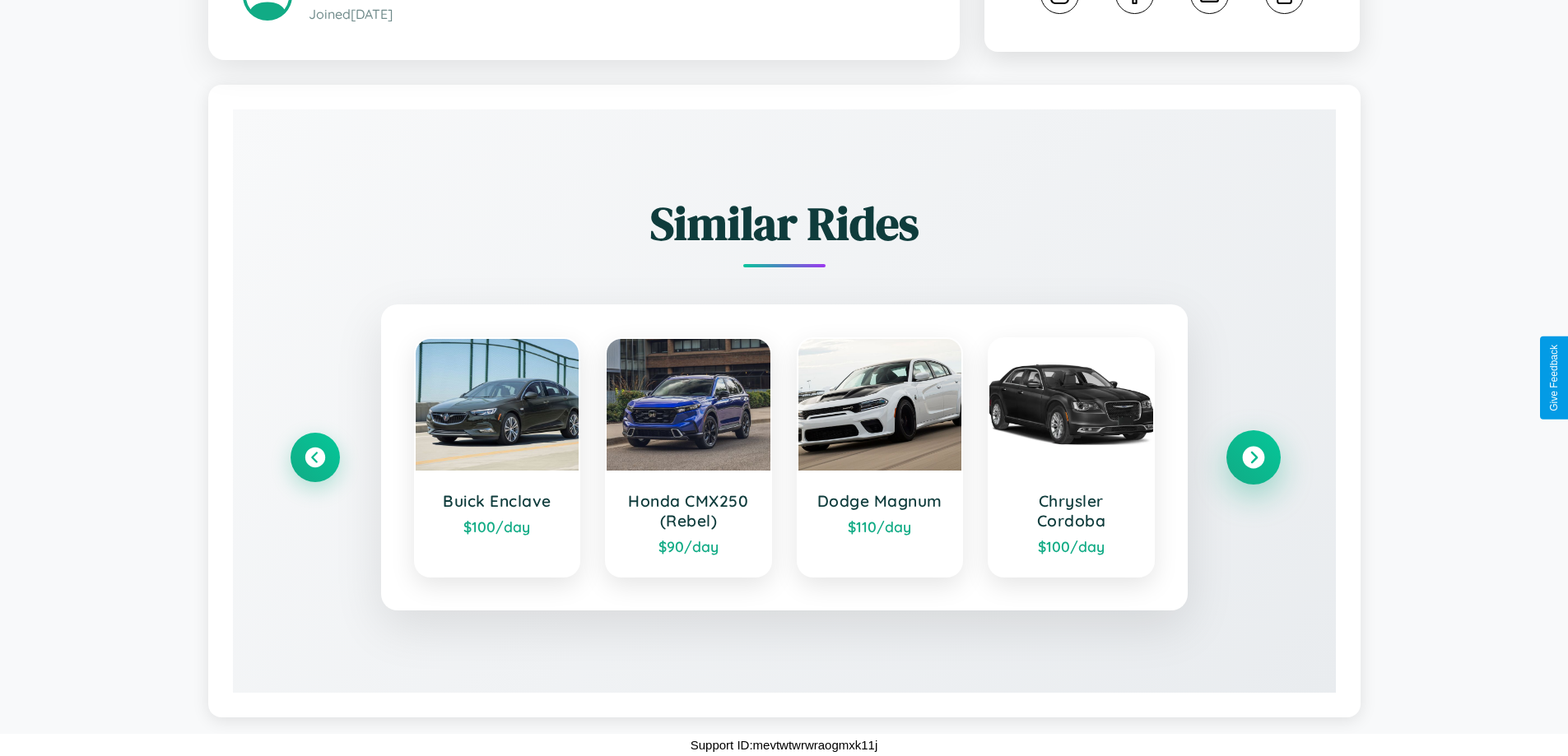
click at [1252, 458] on icon at bounding box center [1252, 457] width 22 height 22
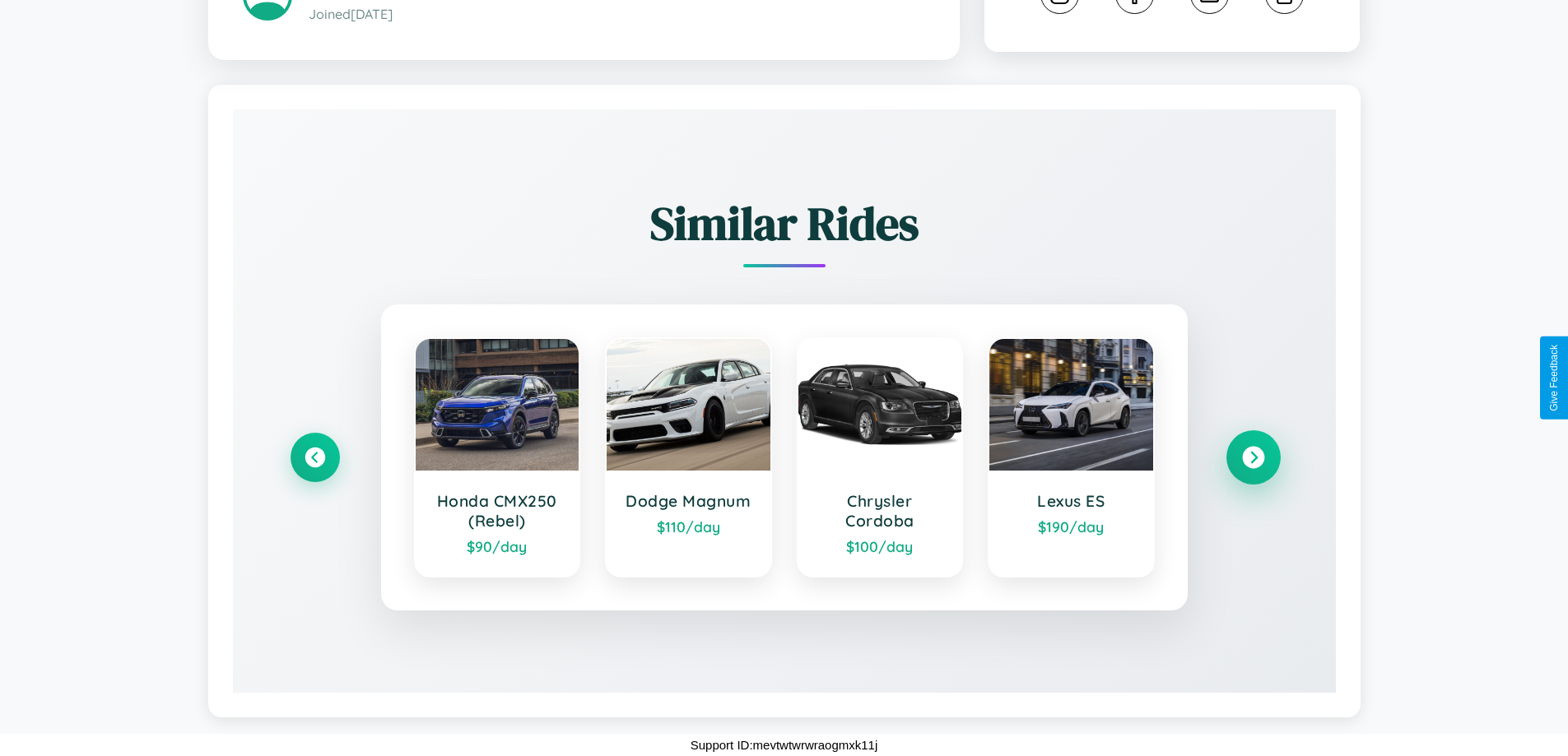
click at [1252, 458] on icon at bounding box center [1252, 457] width 22 height 22
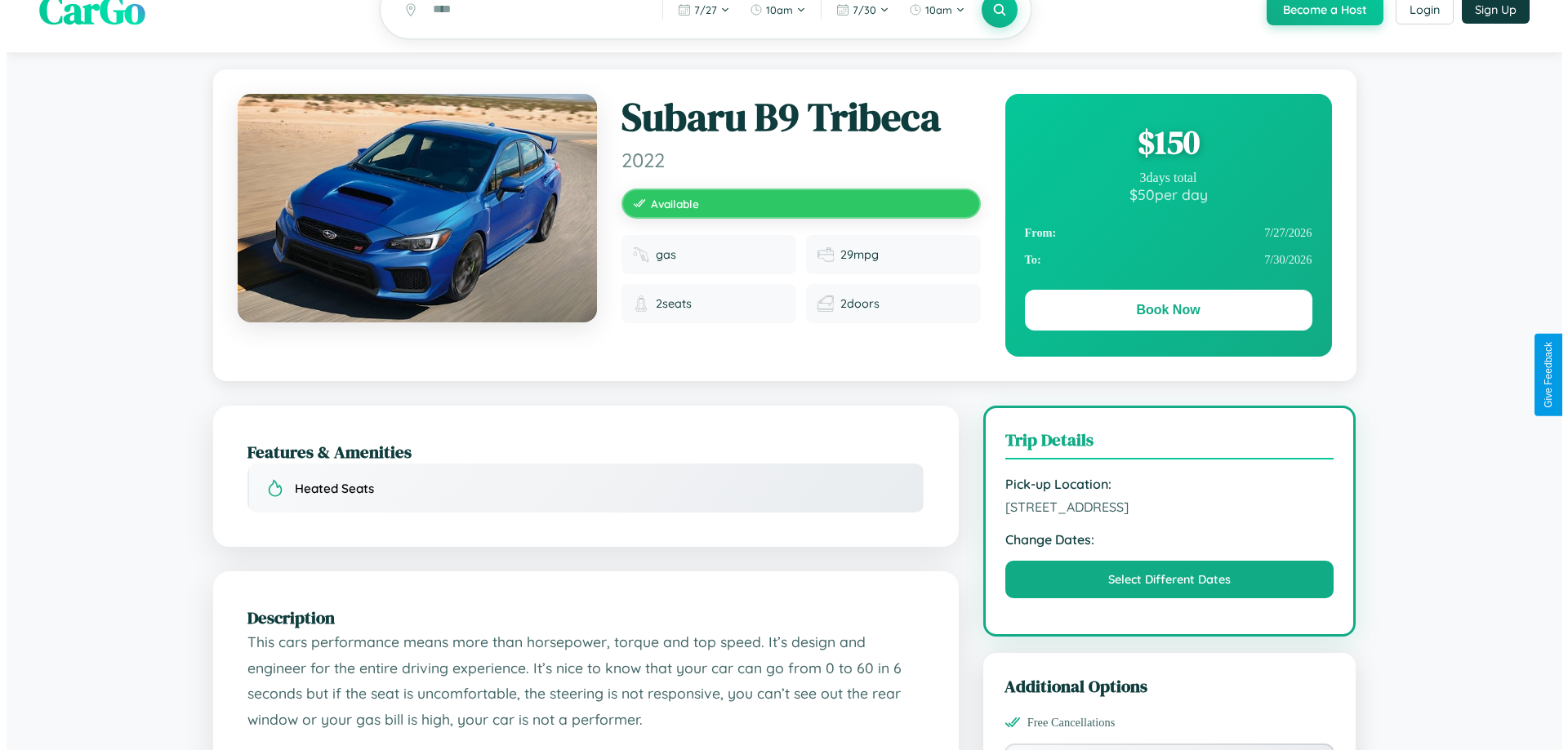
scroll to position [0, 0]
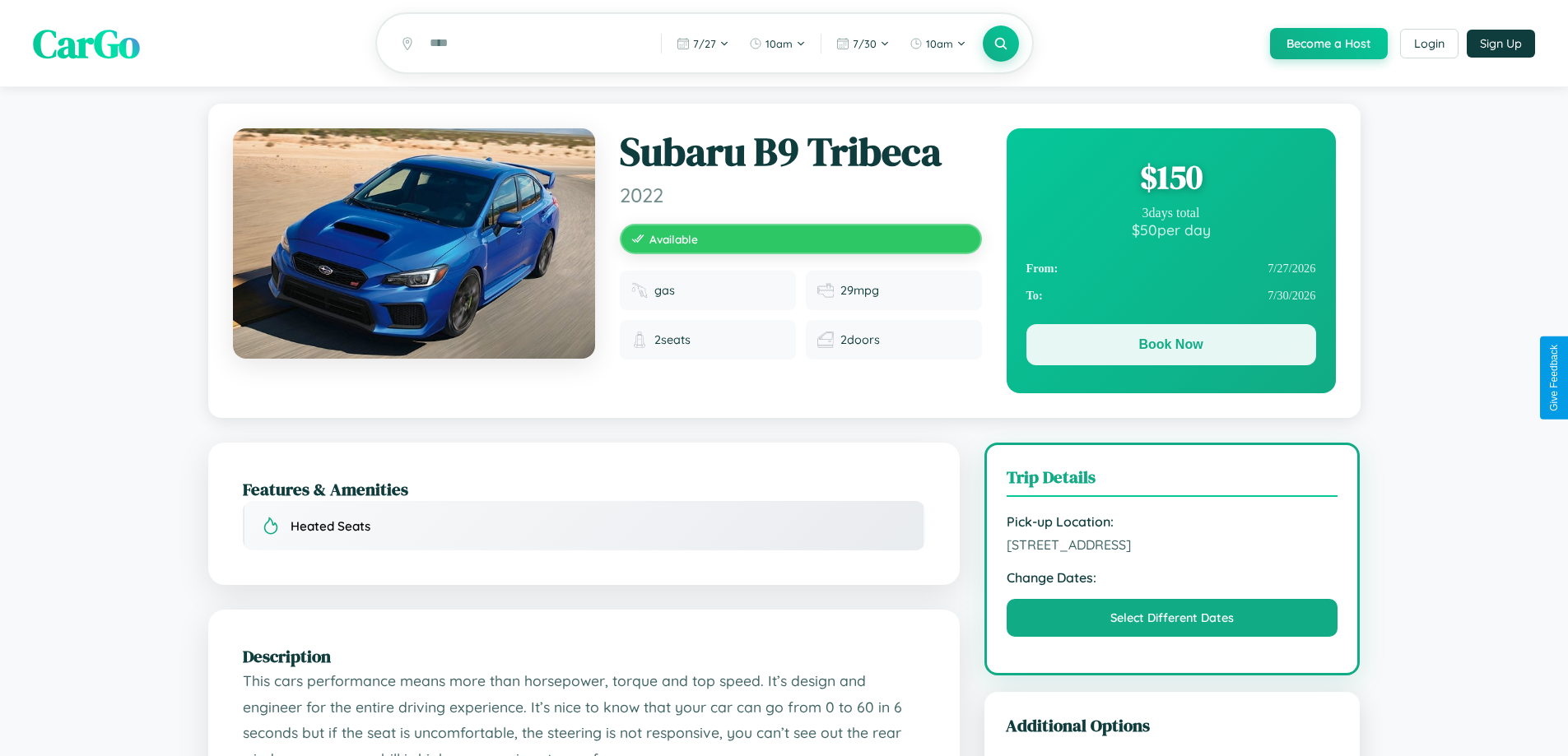
click at [1170, 347] on button "Book Now" at bounding box center [1170, 344] width 289 height 41
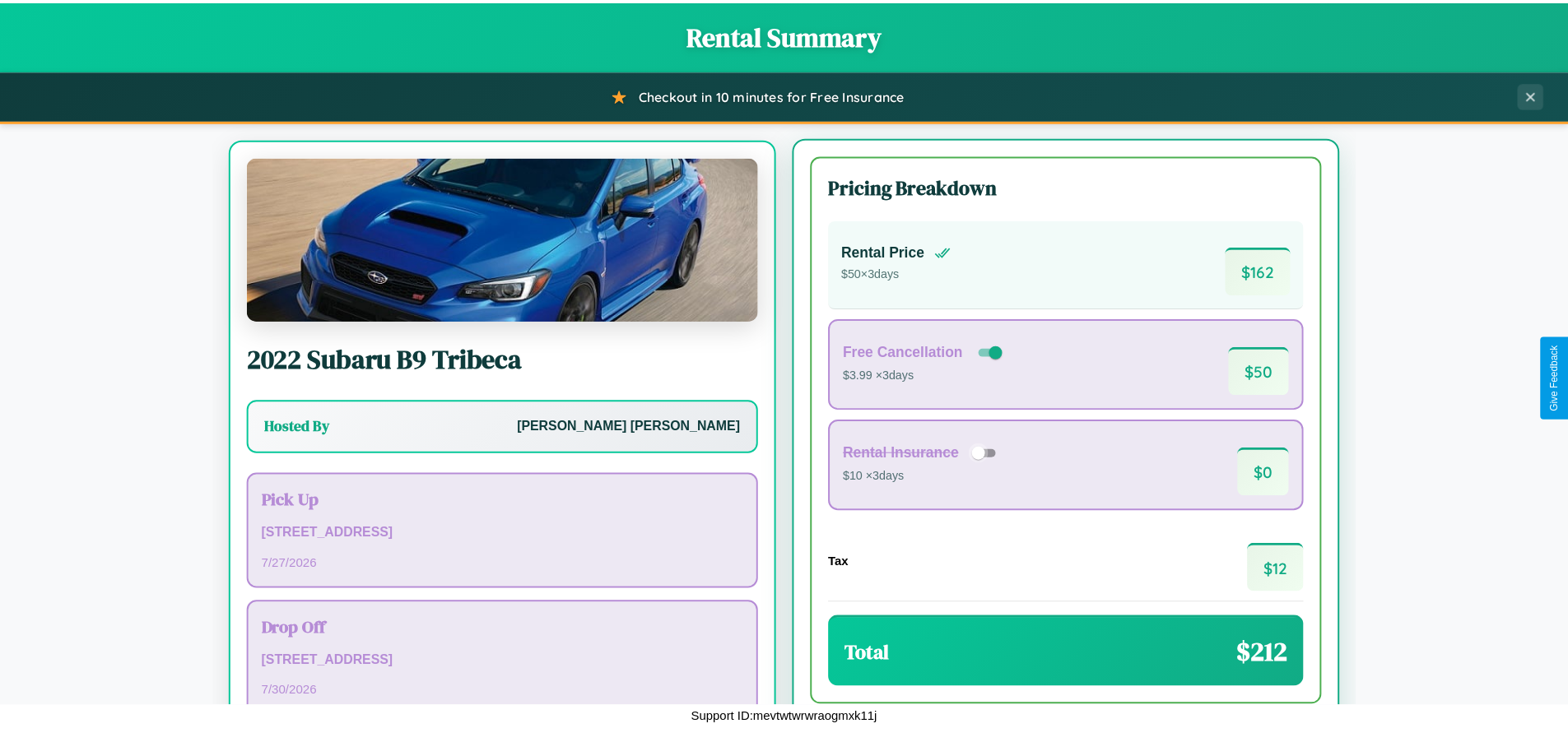
scroll to position [77, 0]
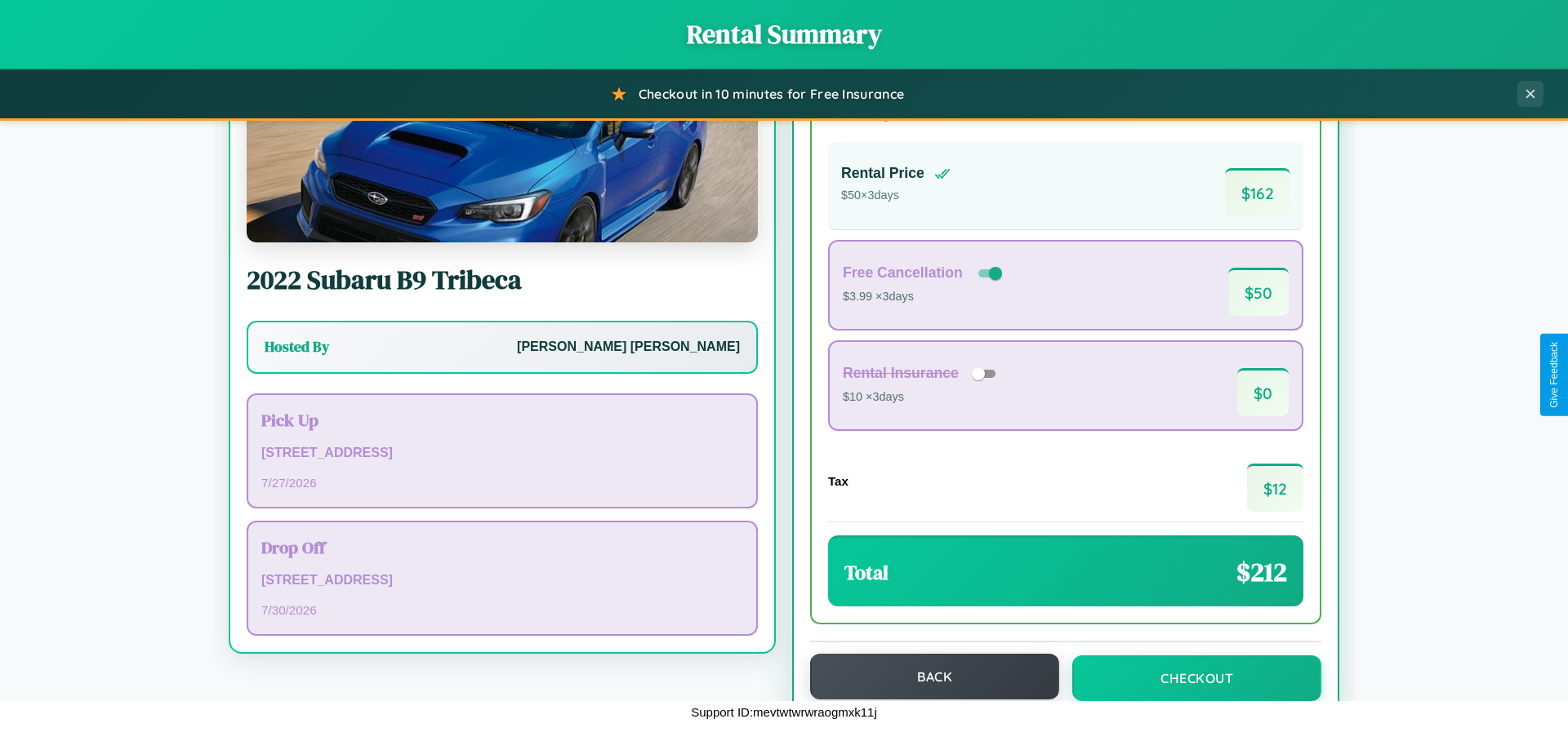
click at [927, 677] on button "Back" at bounding box center [934, 676] width 249 height 46
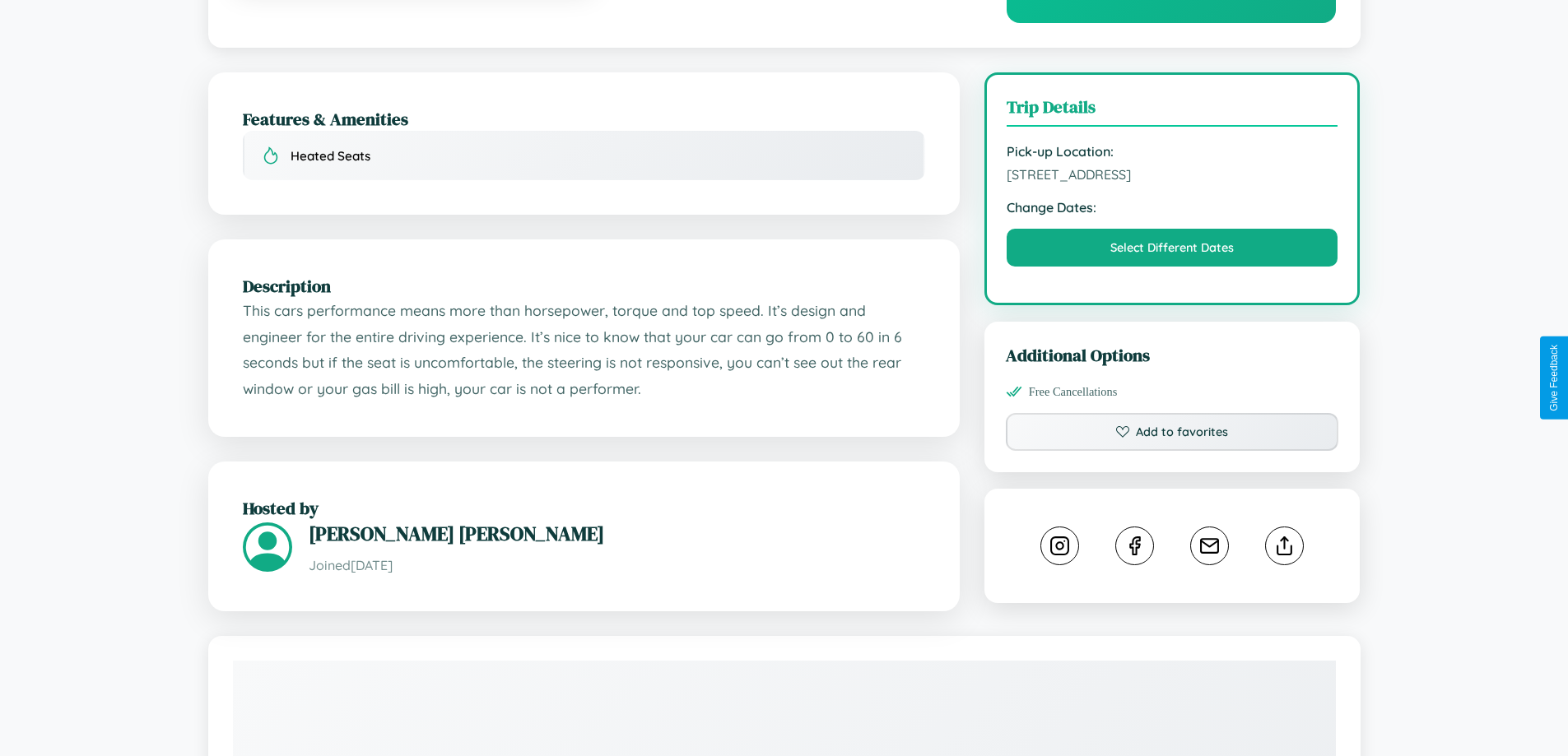
scroll to position [427, 0]
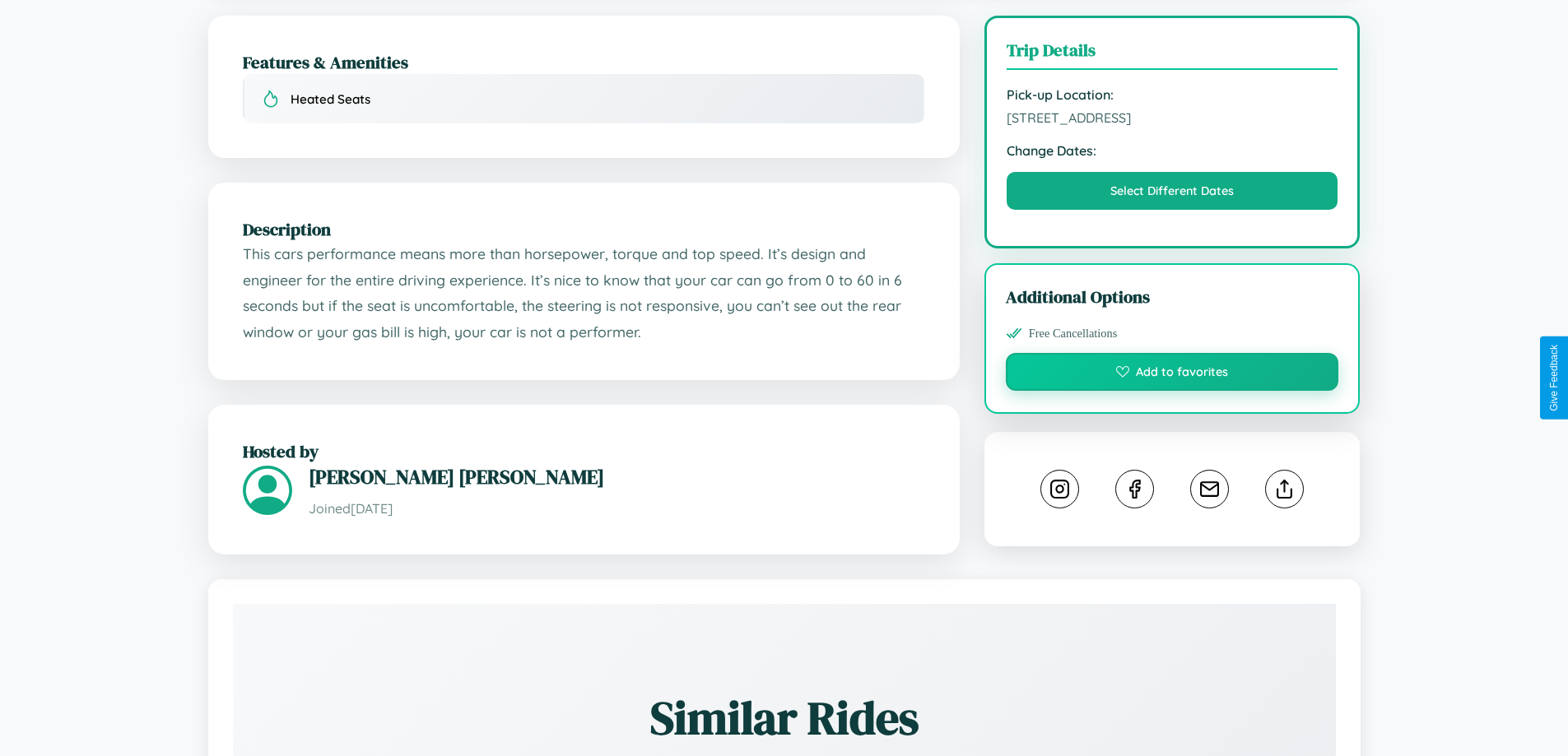
click at [1172, 374] on button "Add to favorites" at bounding box center [1172, 371] width 333 height 38
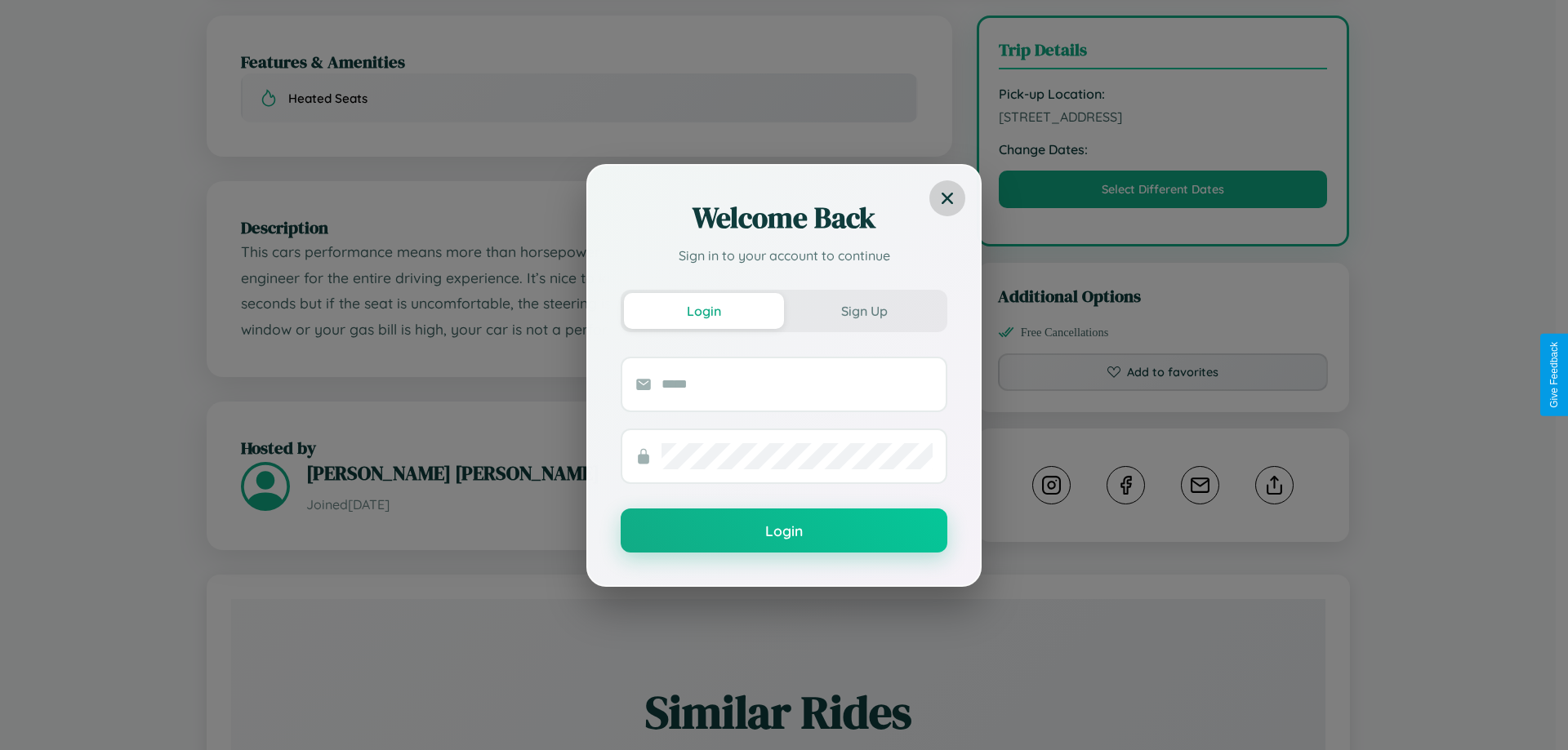
click at [947, 198] on icon at bounding box center [947, 197] width 11 height 11
